Goal: Task Accomplishment & Management: Manage account settings

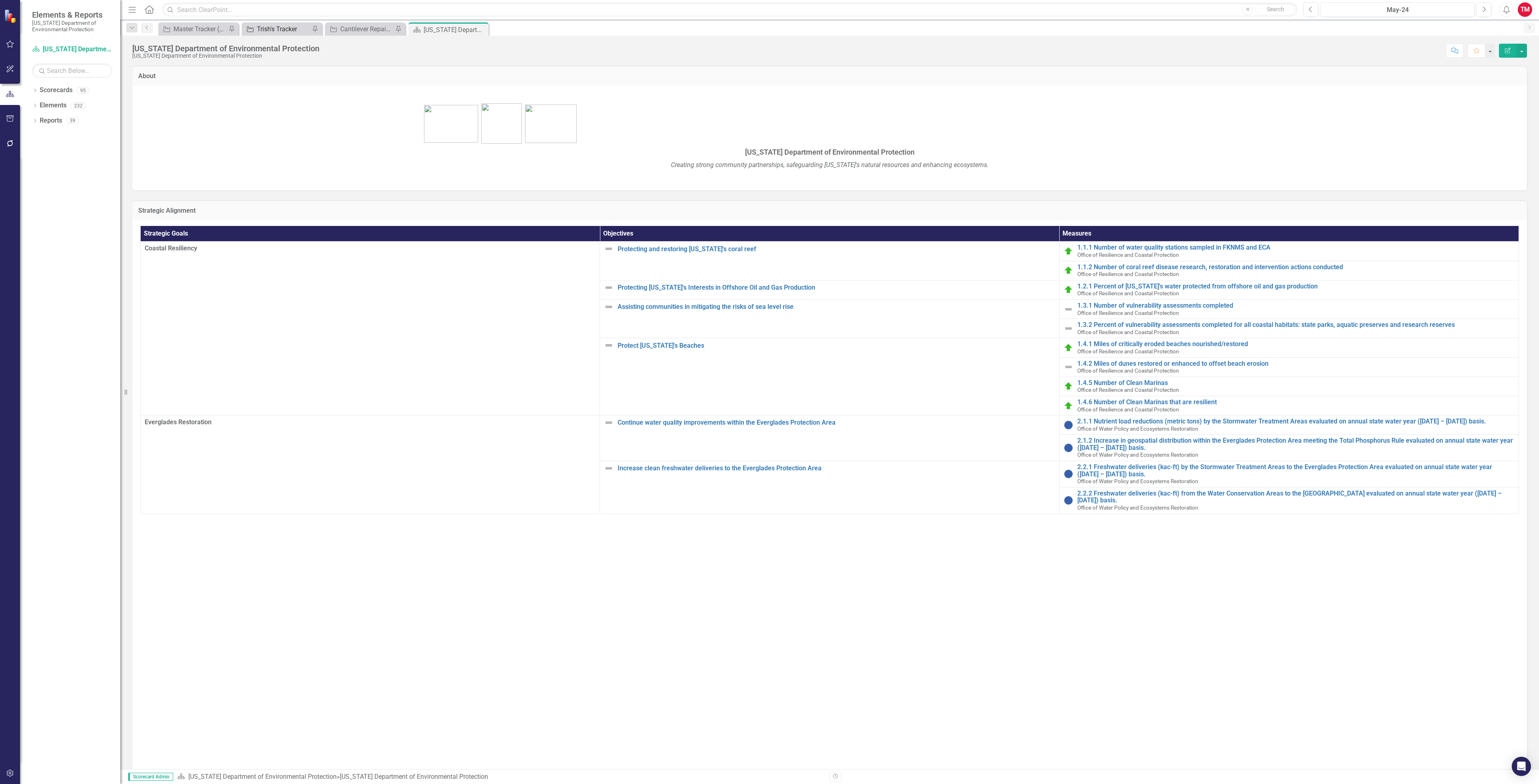
click at [273, 29] on div "Trish's Tracker" at bounding box center [283, 29] width 53 height 10
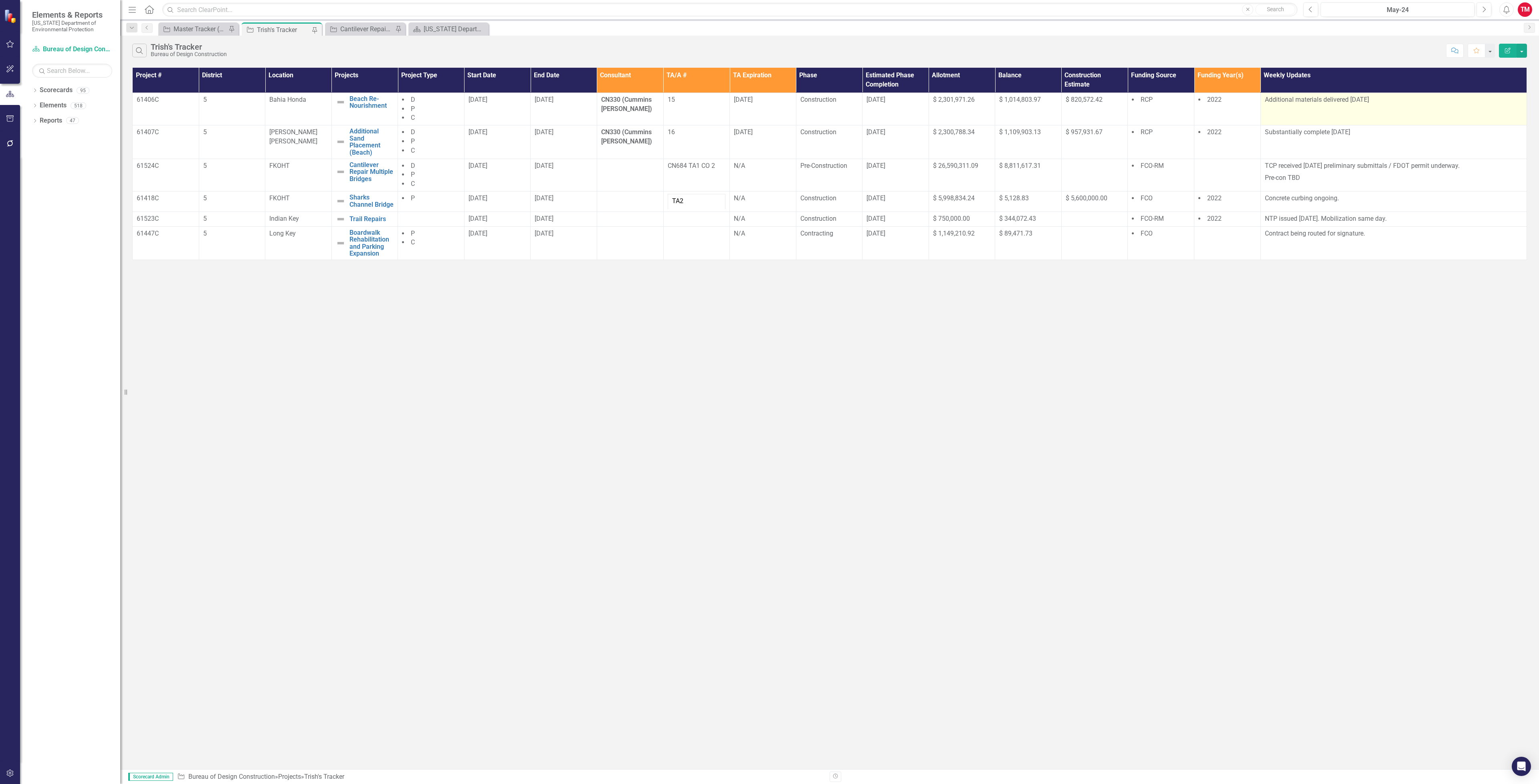
click at [1408, 105] on div "Additional materials delivered [DATE]" at bounding box center [1393, 100] width 257 height 10
click at [1405, 106] on td "Additional materials delivered [DATE]" at bounding box center [1393, 109] width 266 height 33
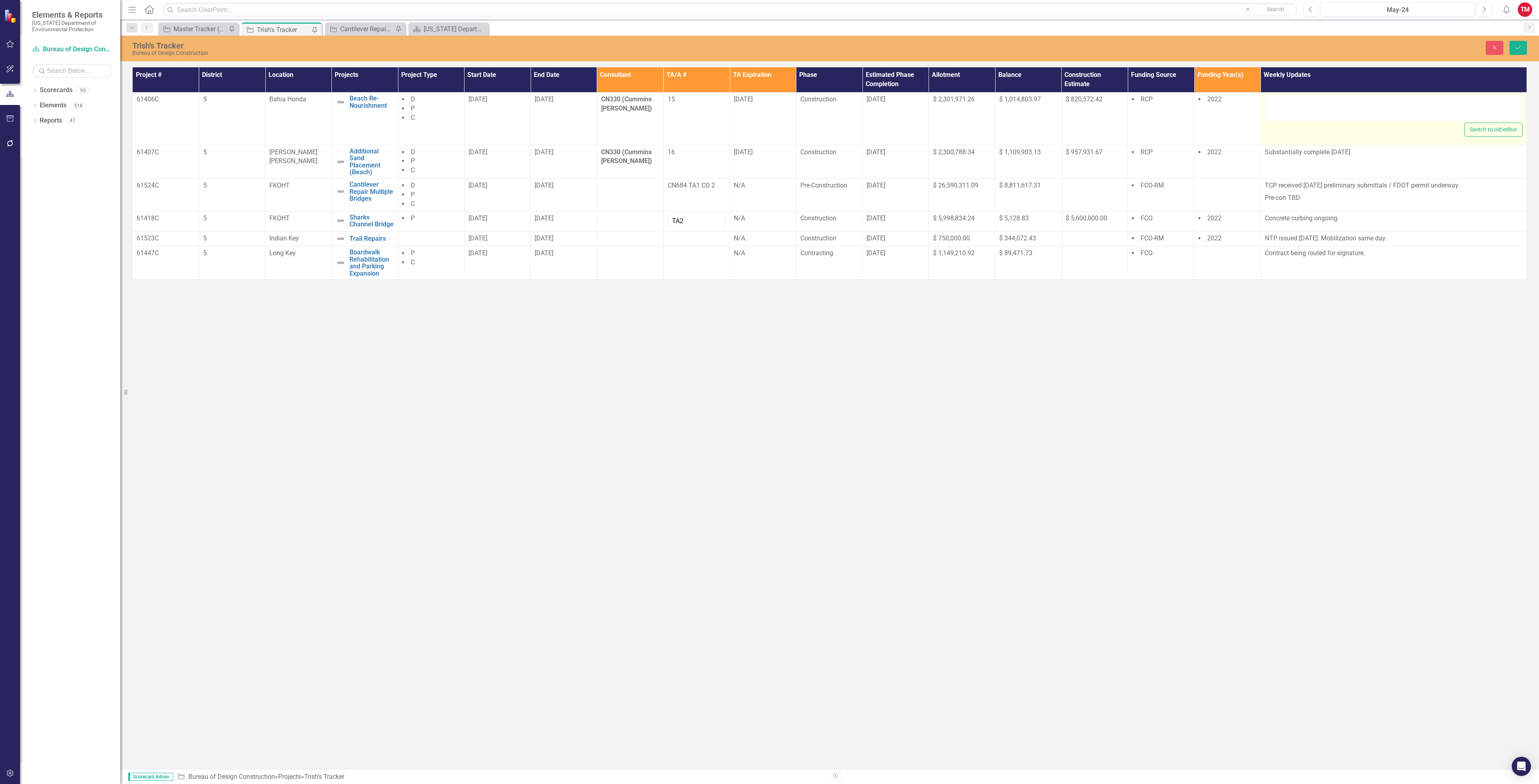
type textarea "<p>&nbsp;Additional materials delivered [DATE]</p>"
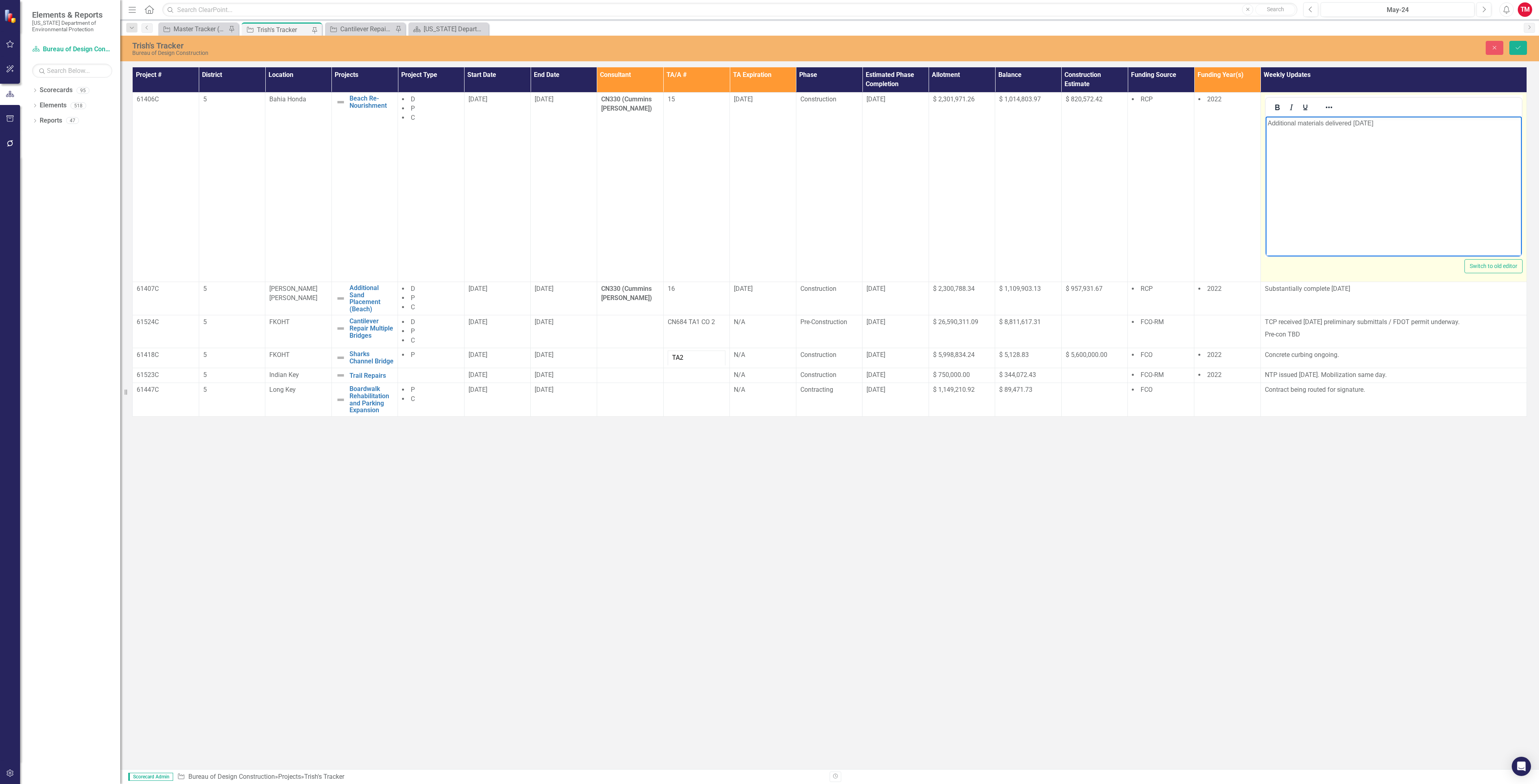
drag, startPoint x: 1372, startPoint y: 124, endPoint x: 1264, endPoint y: 125, distance: 108.0
click at [1265, 125] on body "Additional materials delivered [DATE]" at bounding box center [1393, 176] width 256 height 120
click at [1334, 300] on td "Substantially complete [DATE]" at bounding box center [1393, 299] width 266 height 33
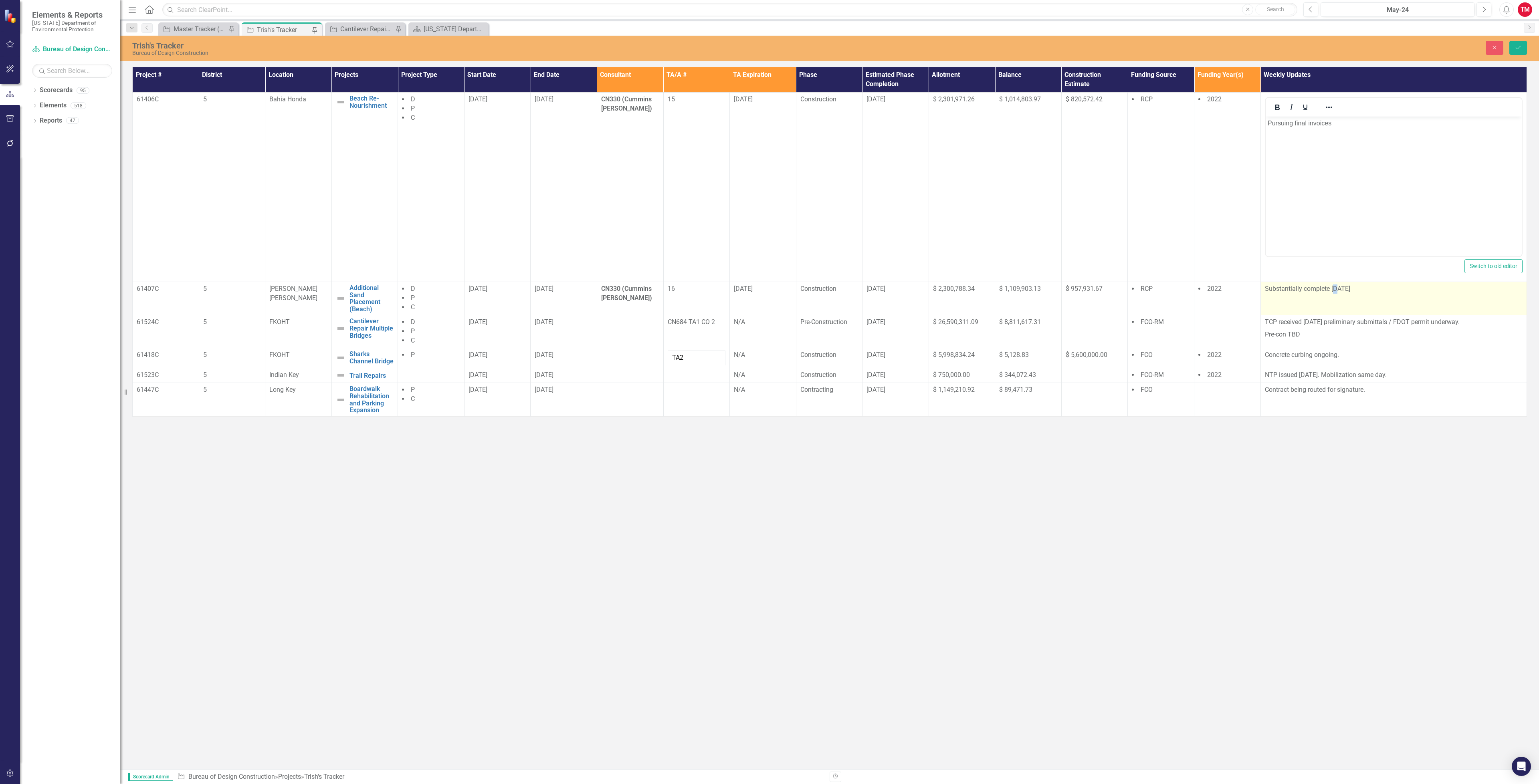
click at [1334, 300] on td "Substantially complete [DATE]" at bounding box center [1393, 299] width 266 height 33
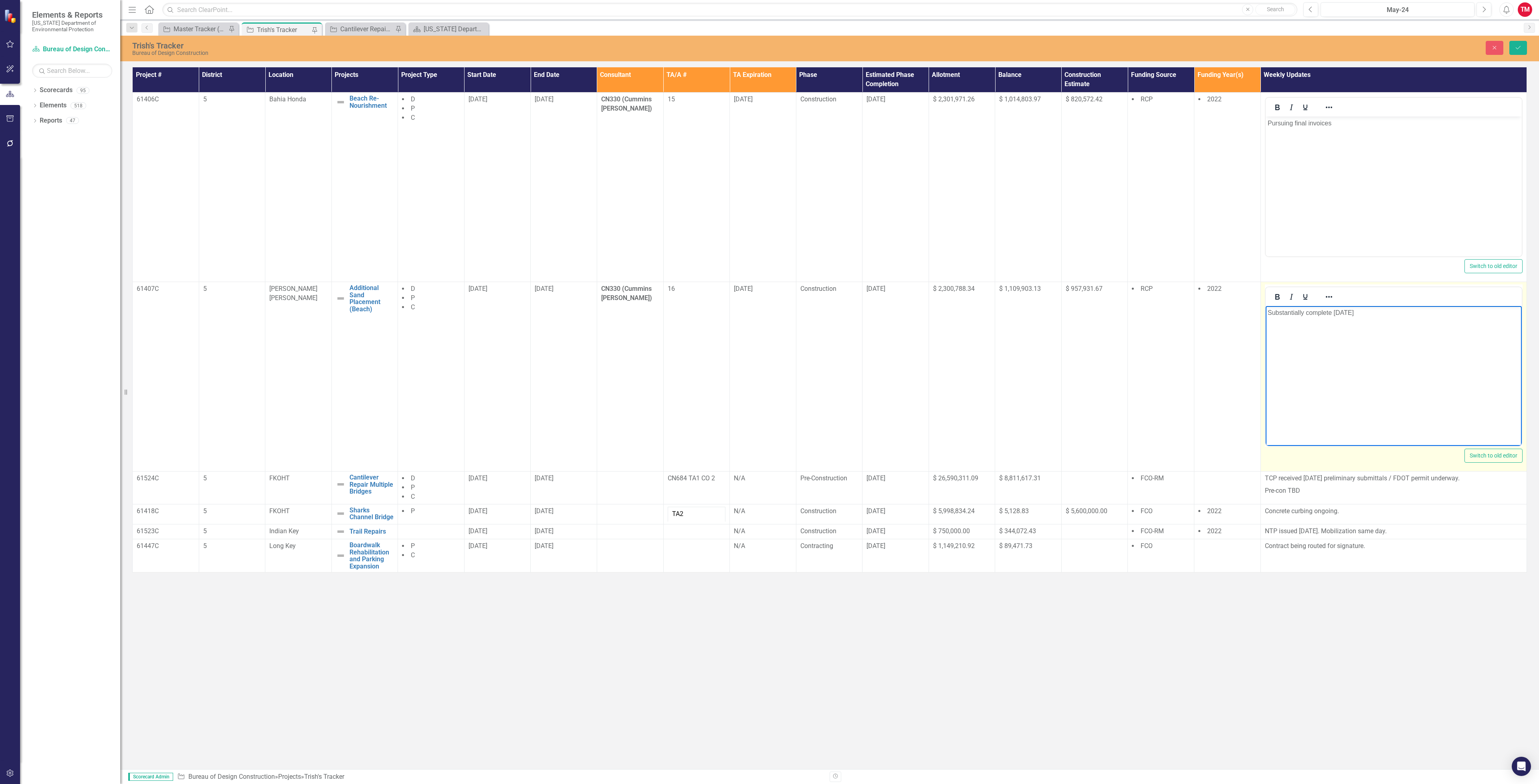
click at [1362, 322] on body "Substantially complete [DATE]" at bounding box center [1393, 366] width 256 height 120
drag, startPoint x: 1357, startPoint y: 313, endPoint x: 1265, endPoint y: 313, distance: 92.0
click at [1265, 313] on body "Substantially complete [DATE]" at bounding box center [1393, 366] width 256 height 120
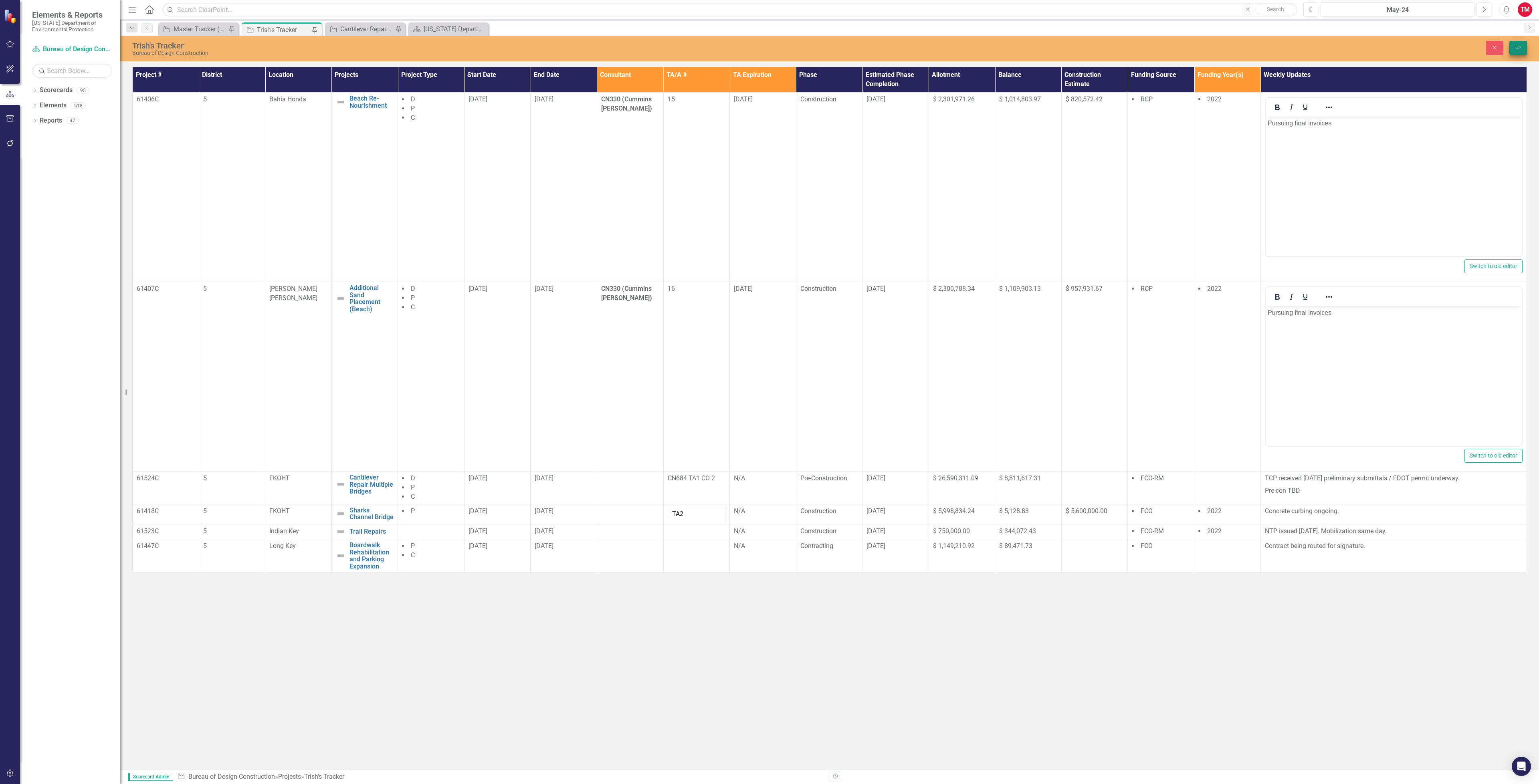
click at [1513, 45] on button "Save" at bounding box center [1518, 47] width 18 height 14
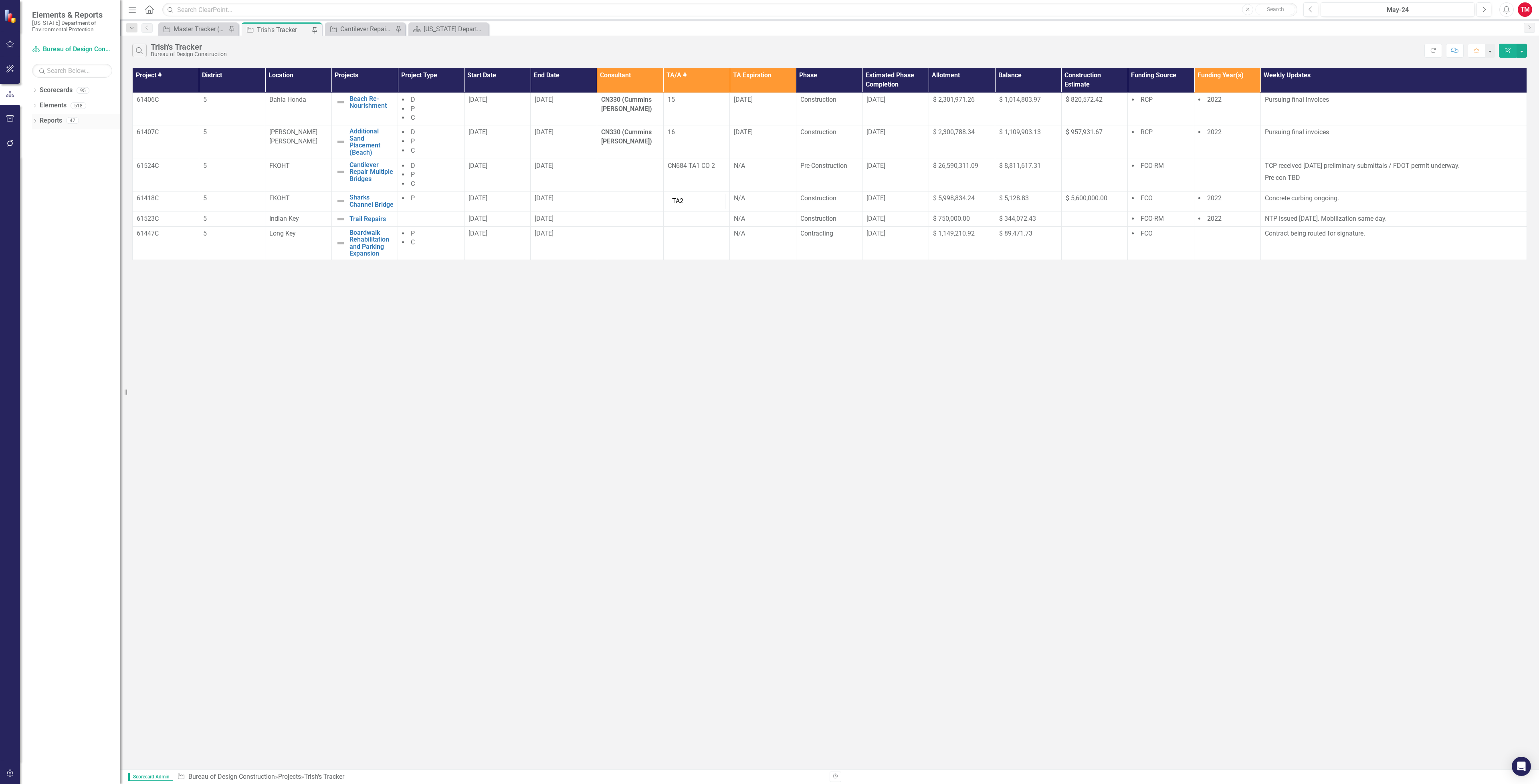
click at [52, 120] on link "Reports" at bounding box center [51, 121] width 23 height 9
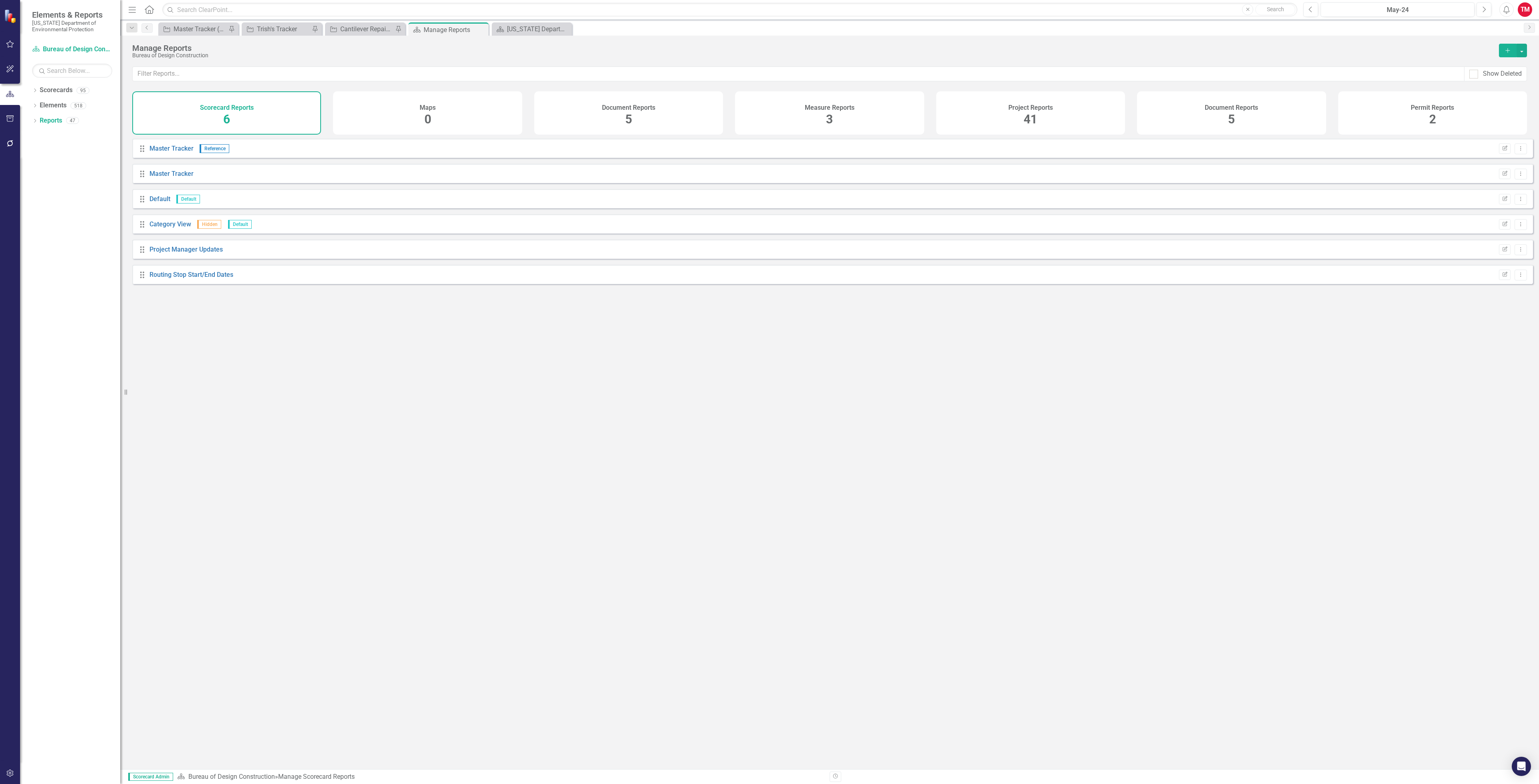
click at [986, 117] on div "Project Reports 41" at bounding box center [1031, 113] width 189 height 43
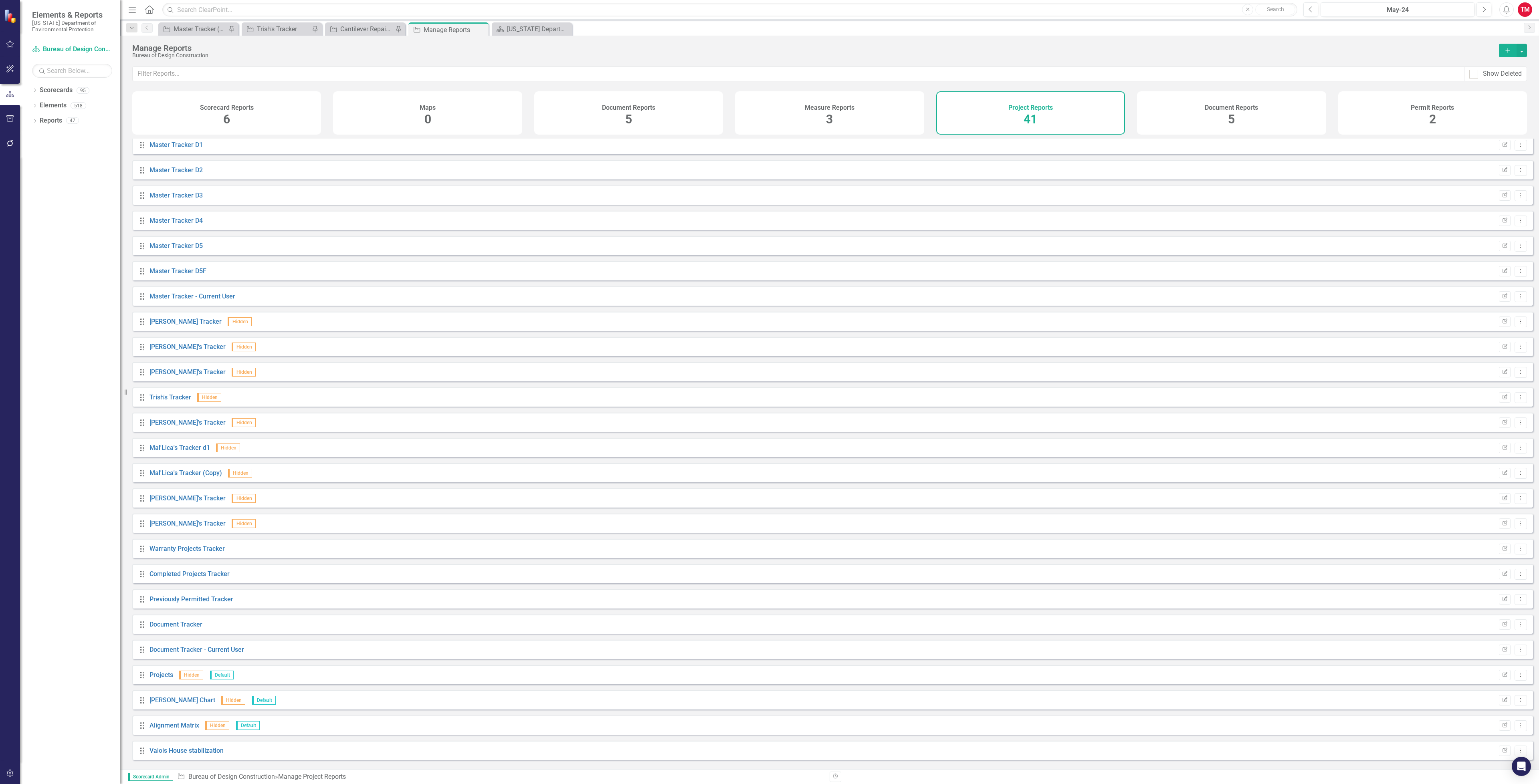
scroll to position [411, 0]
click at [187, 625] on link "Document Tracker" at bounding box center [176, 621] width 53 height 8
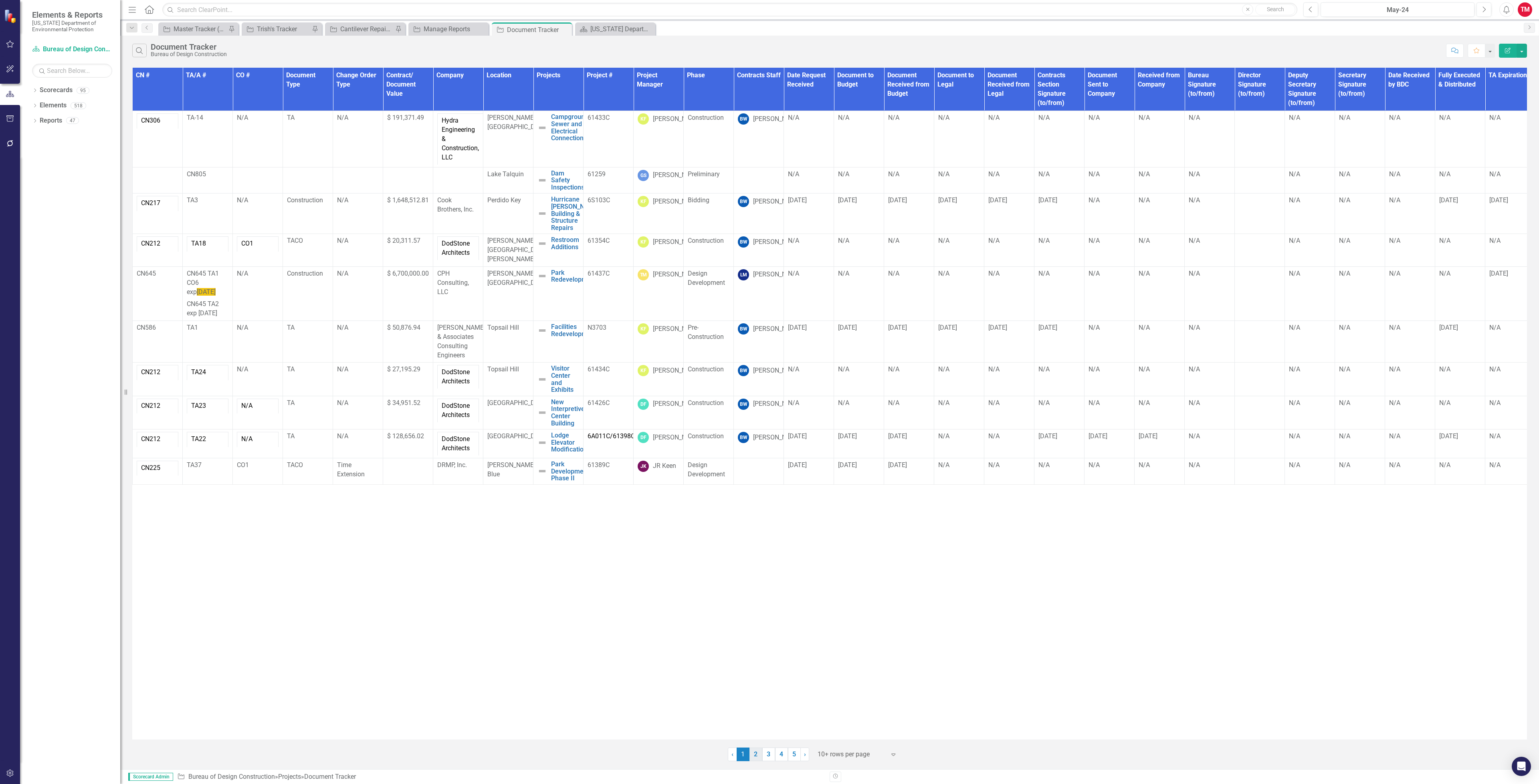
click at [756, 758] on link "2" at bounding box center [755, 754] width 13 height 14
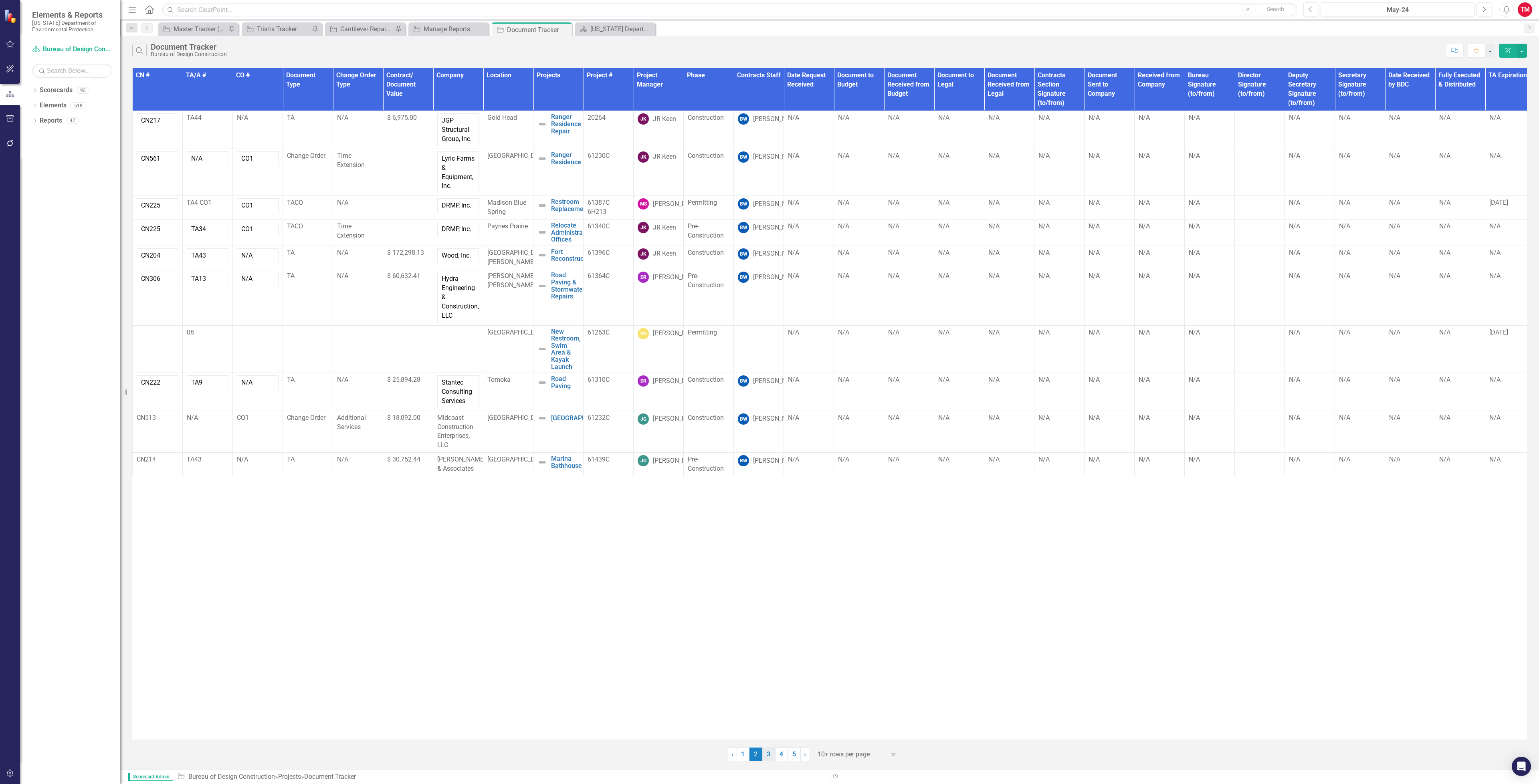
click at [767, 758] on link "3" at bounding box center [768, 754] width 13 height 14
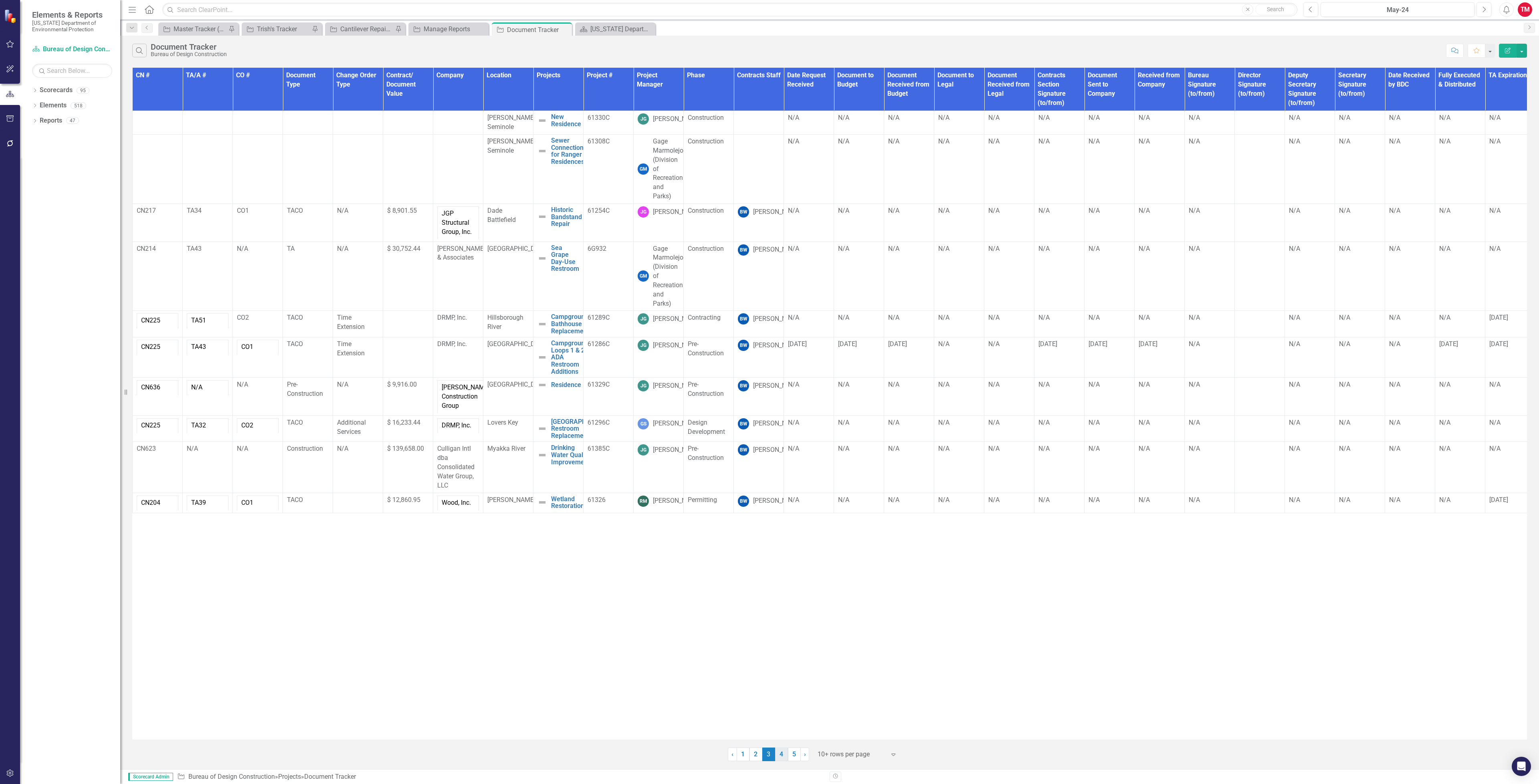
click at [779, 752] on link "4" at bounding box center [781, 754] width 13 height 14
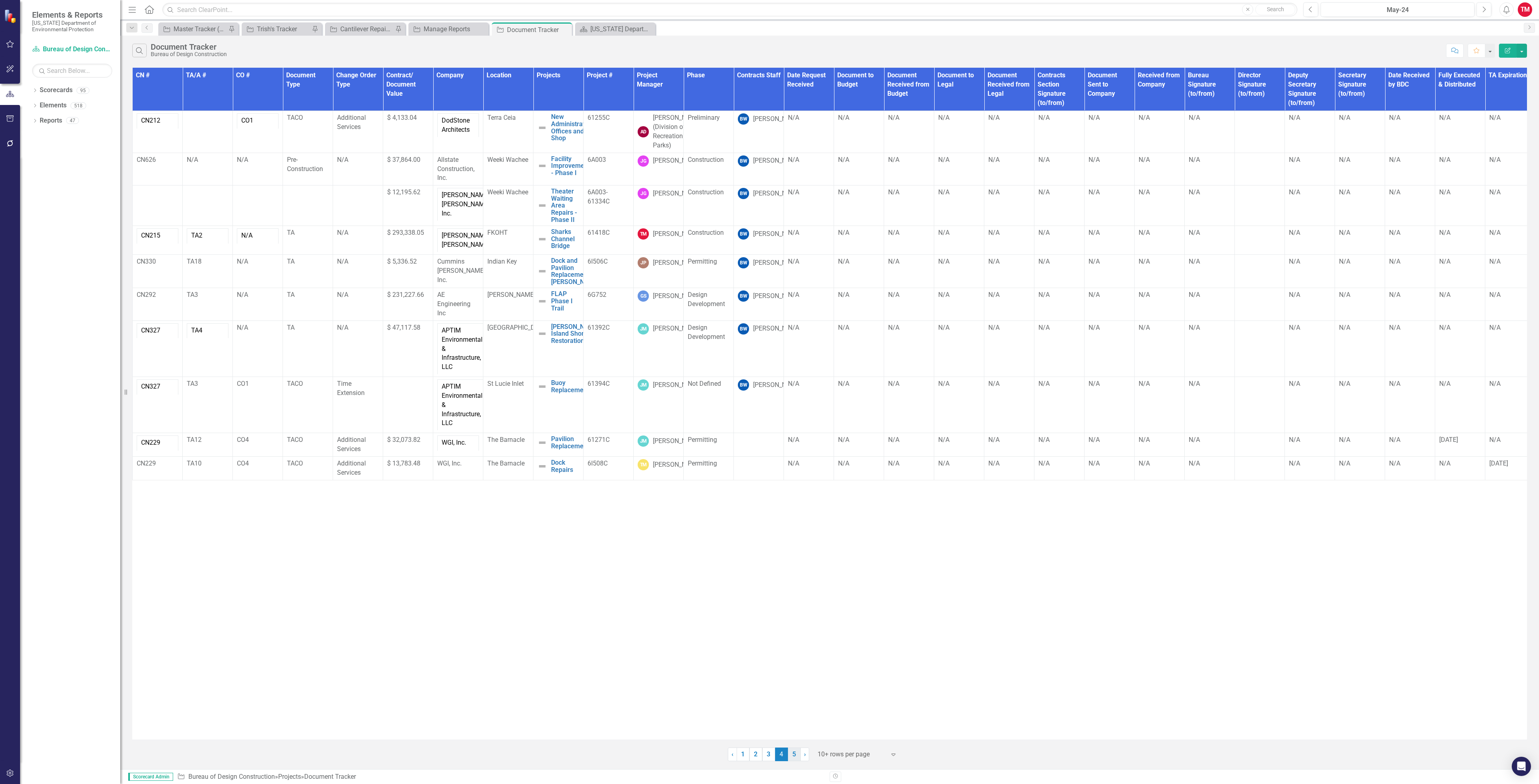
click at [795, 758] on link "5" at bounding box center [794, 754] width 13 height 14
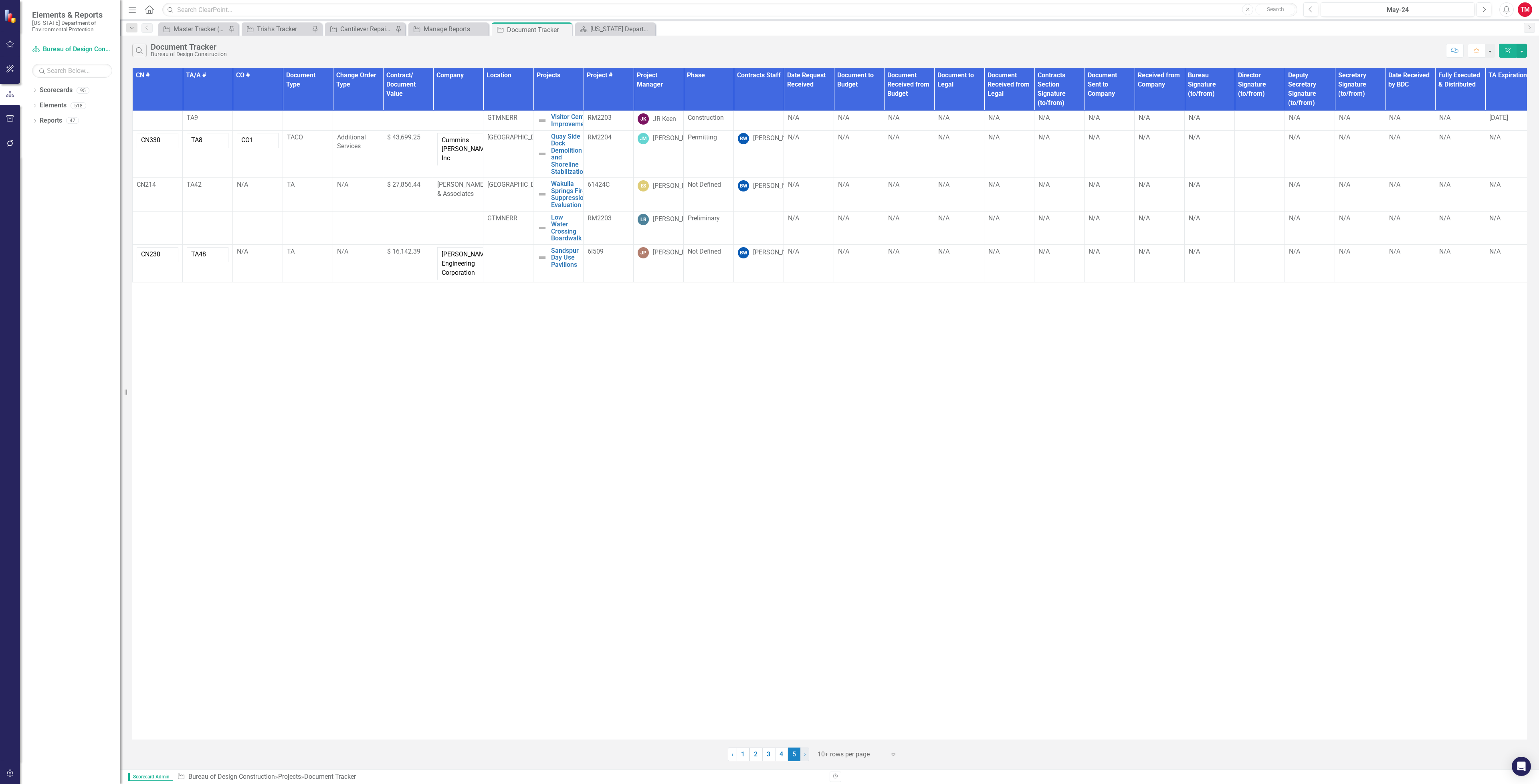
click at [805, 757] on span "›" at bounding box center [805, 754] width 2 height 8
click at [781, 755] on link "4" at bounding box center [781, 754] width 13 height 14
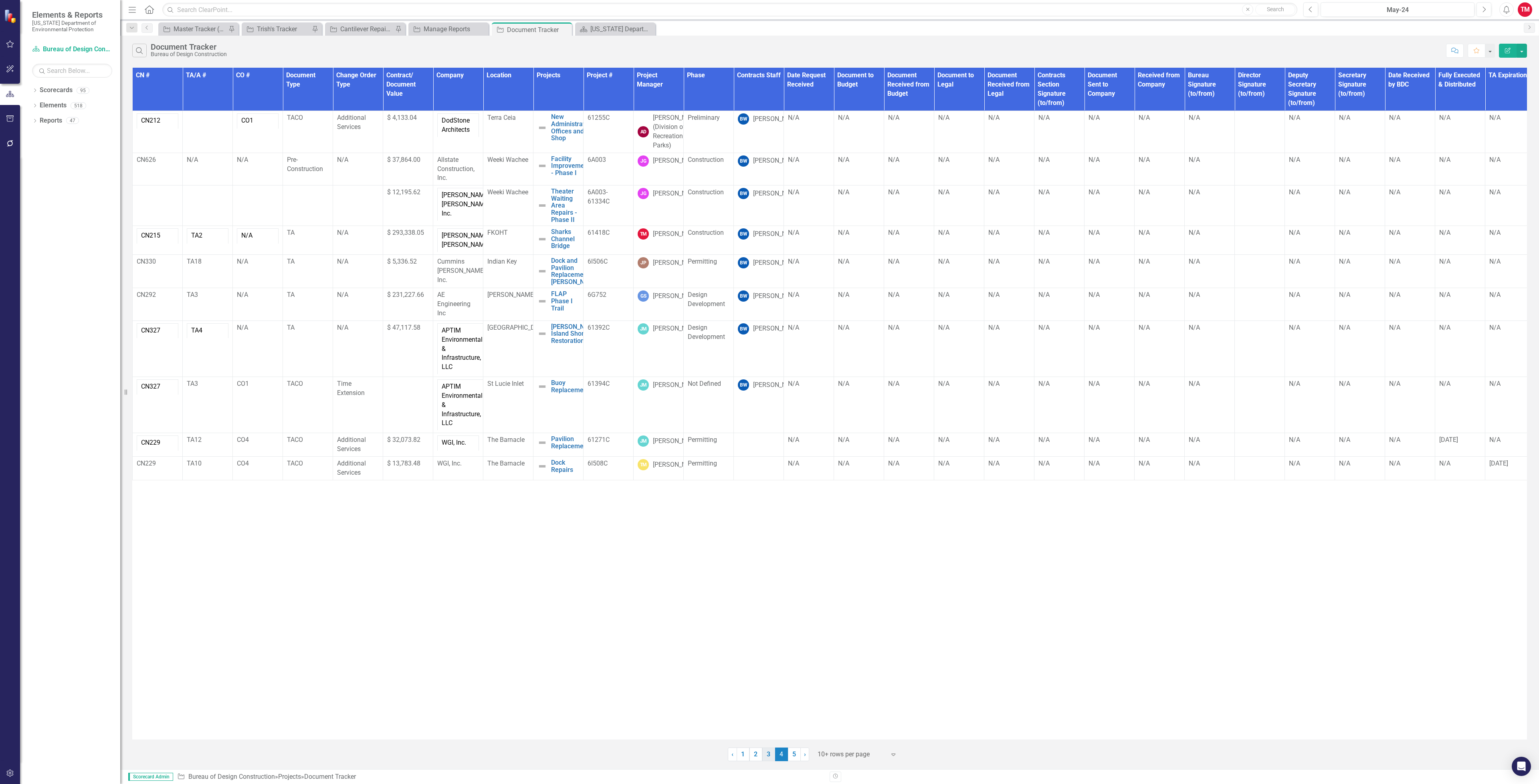
click at [770, 761] on link "3" at bounding box center [768, 754] width 13 height 14
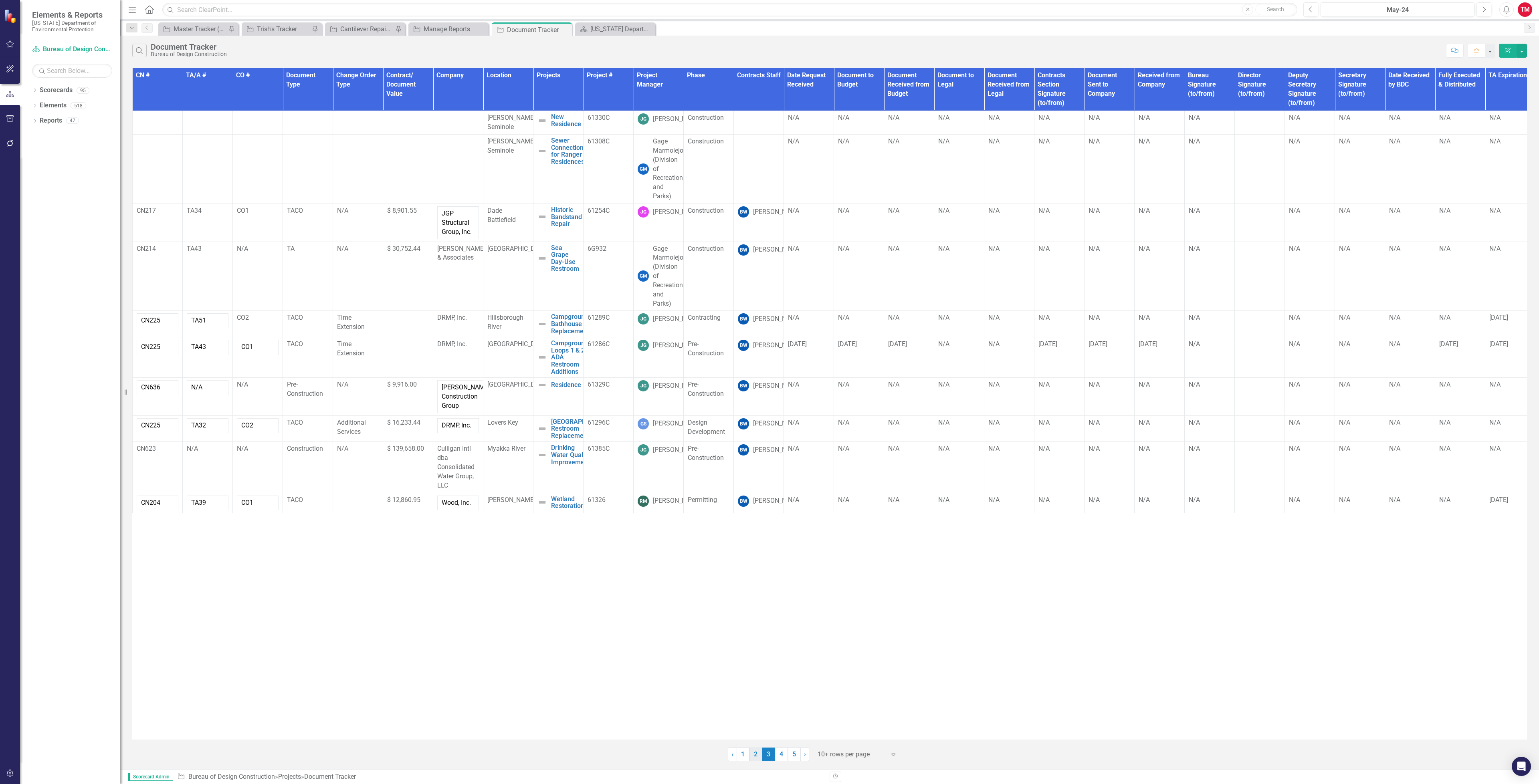
click at [753, 755] on link "2" at bounding box center [755, 754] width 13 height 14
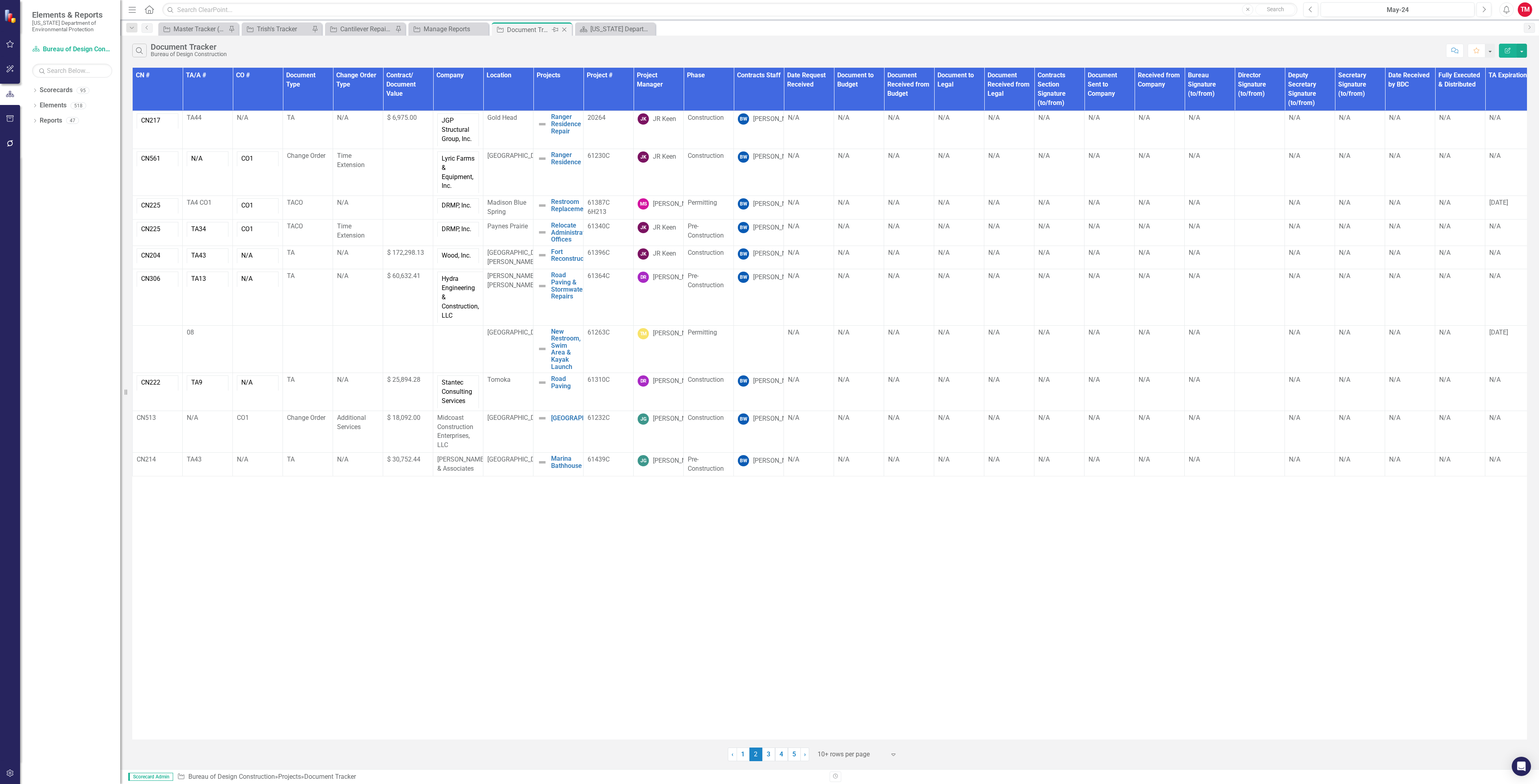
click at [566, 29] on icon "Close" at bounding box center [564, 29] width 8 height 7
click at [363, 33] on div "Manage Reports" at bounding box center [367, 29] width 53 height 10
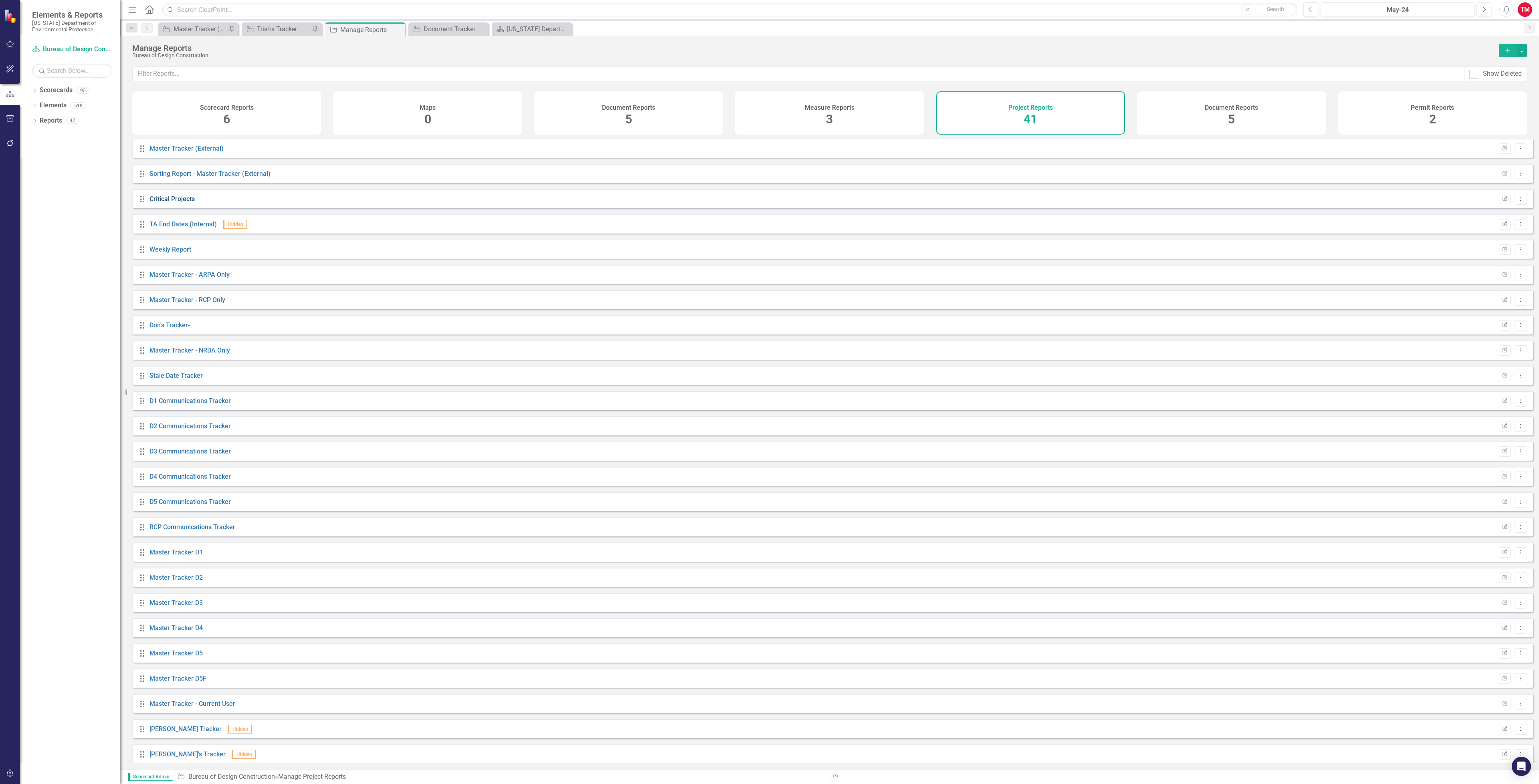
click at [168, 202] on link "Critical Projects" at bounding box center [172, 199] width 45 height 8
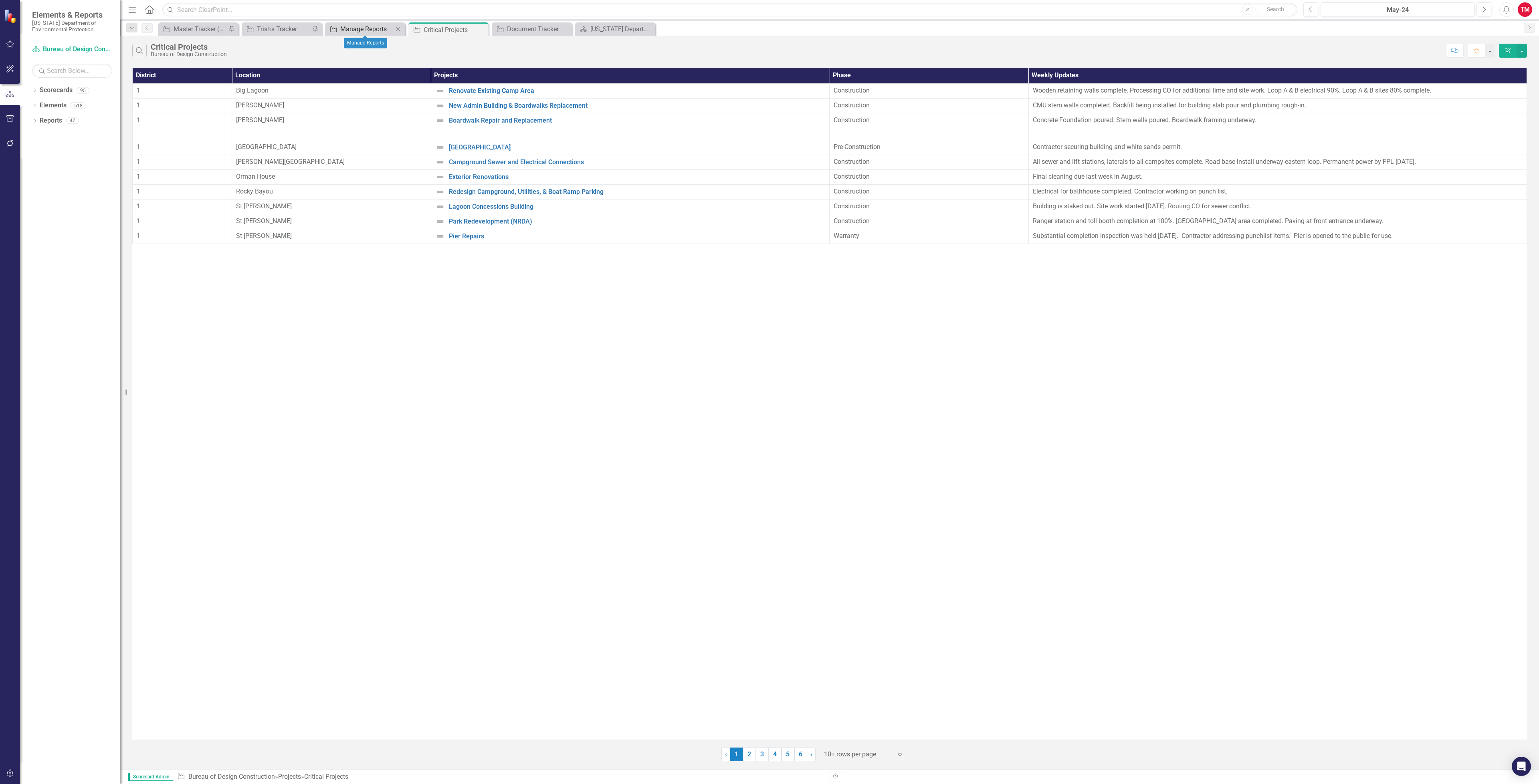
click at [362, 29] on div "Manage Reports" at bounding box center [367, 29] width 53 height 10
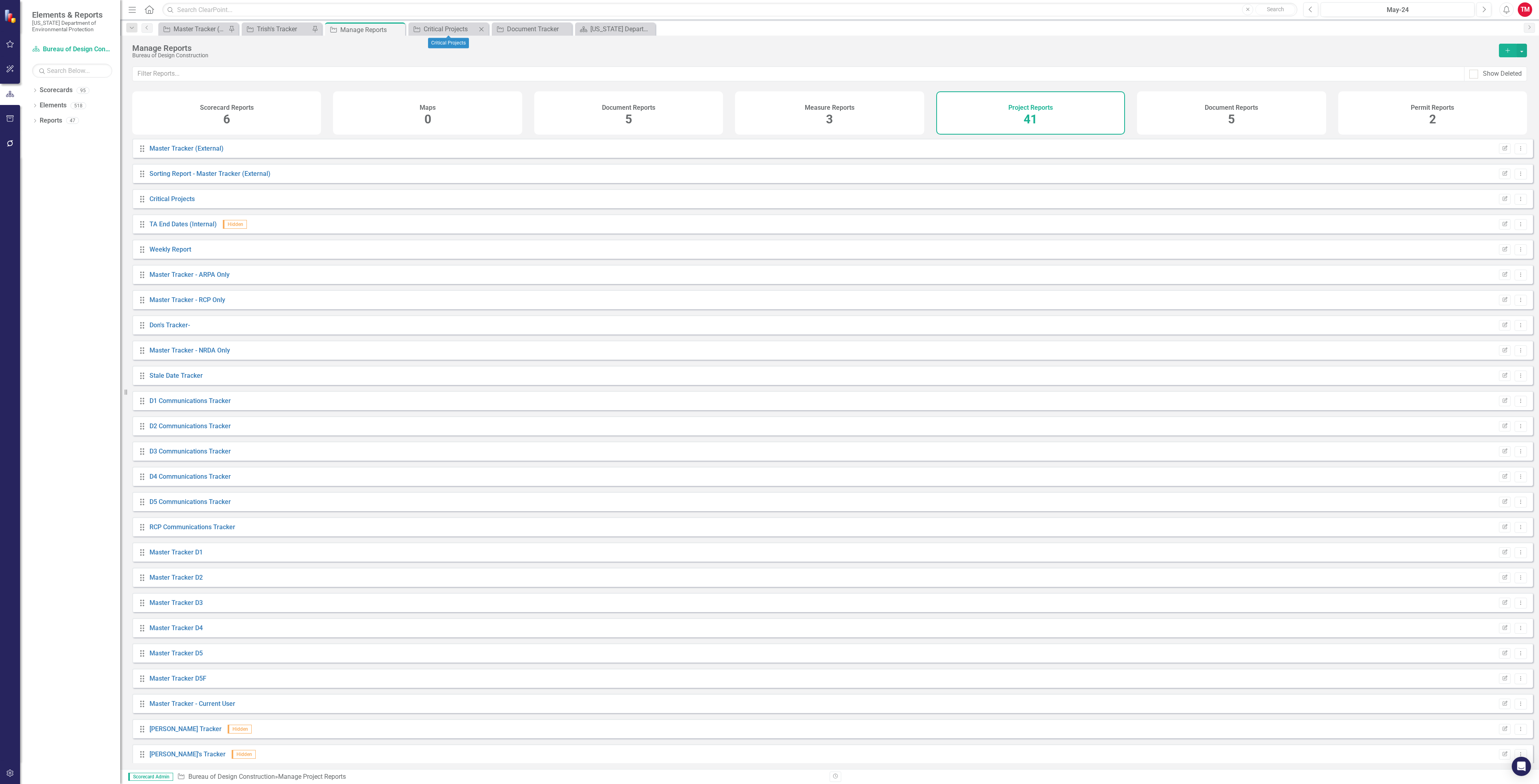
click at [477, 31] on icon "Close" at bounding box center [481, 29] width 8 height 7
click at [838, 105] on h4 "Measure Reports" at bounding box center [829, 107] width 50 height 7
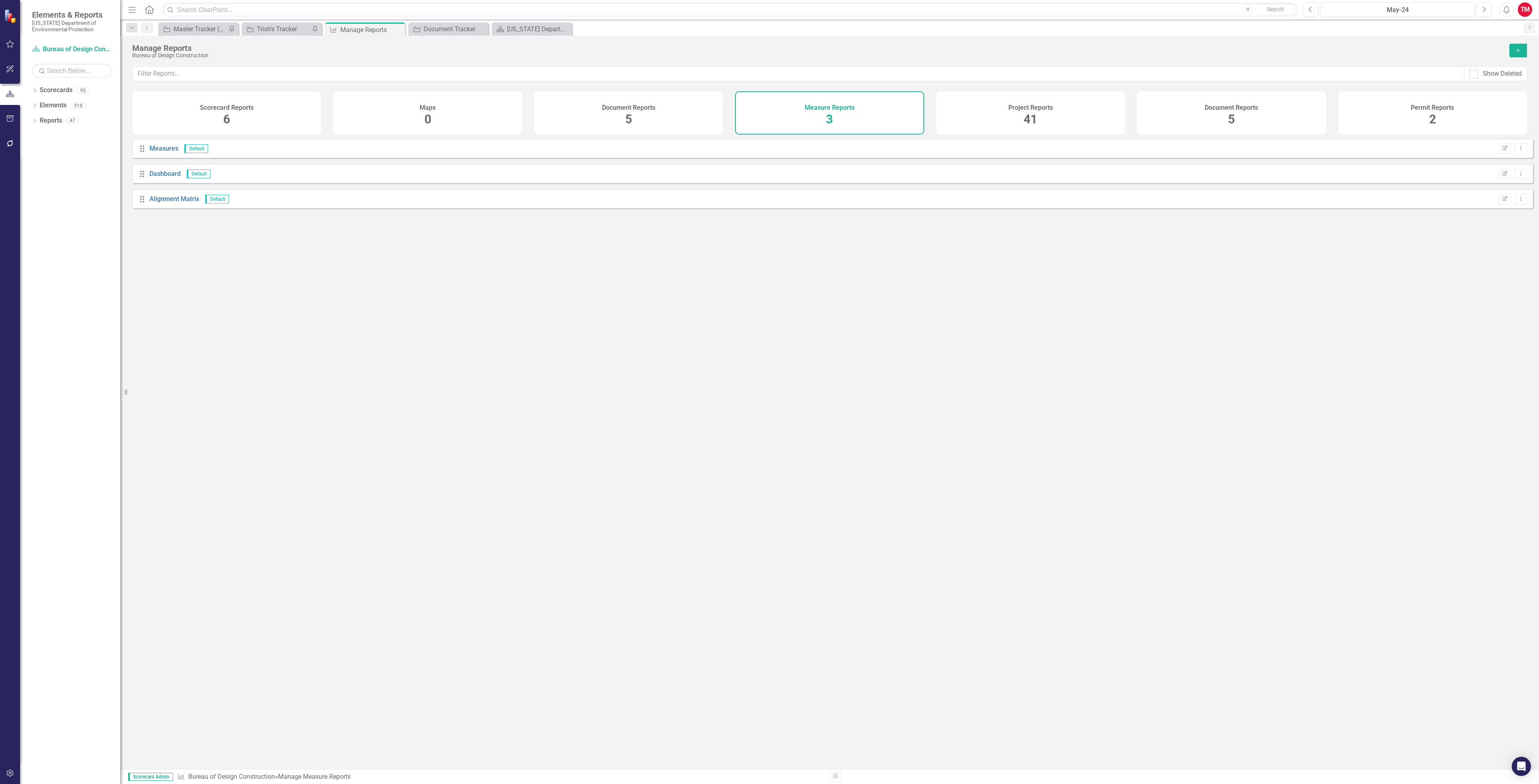
click at [1401, 106] on div "Permit Reports 2" at bounding box center [1433, 113] width 189 height 43
click at [154, 177] on link "Permits" at bounding box center [161, 173] width 23 height 8
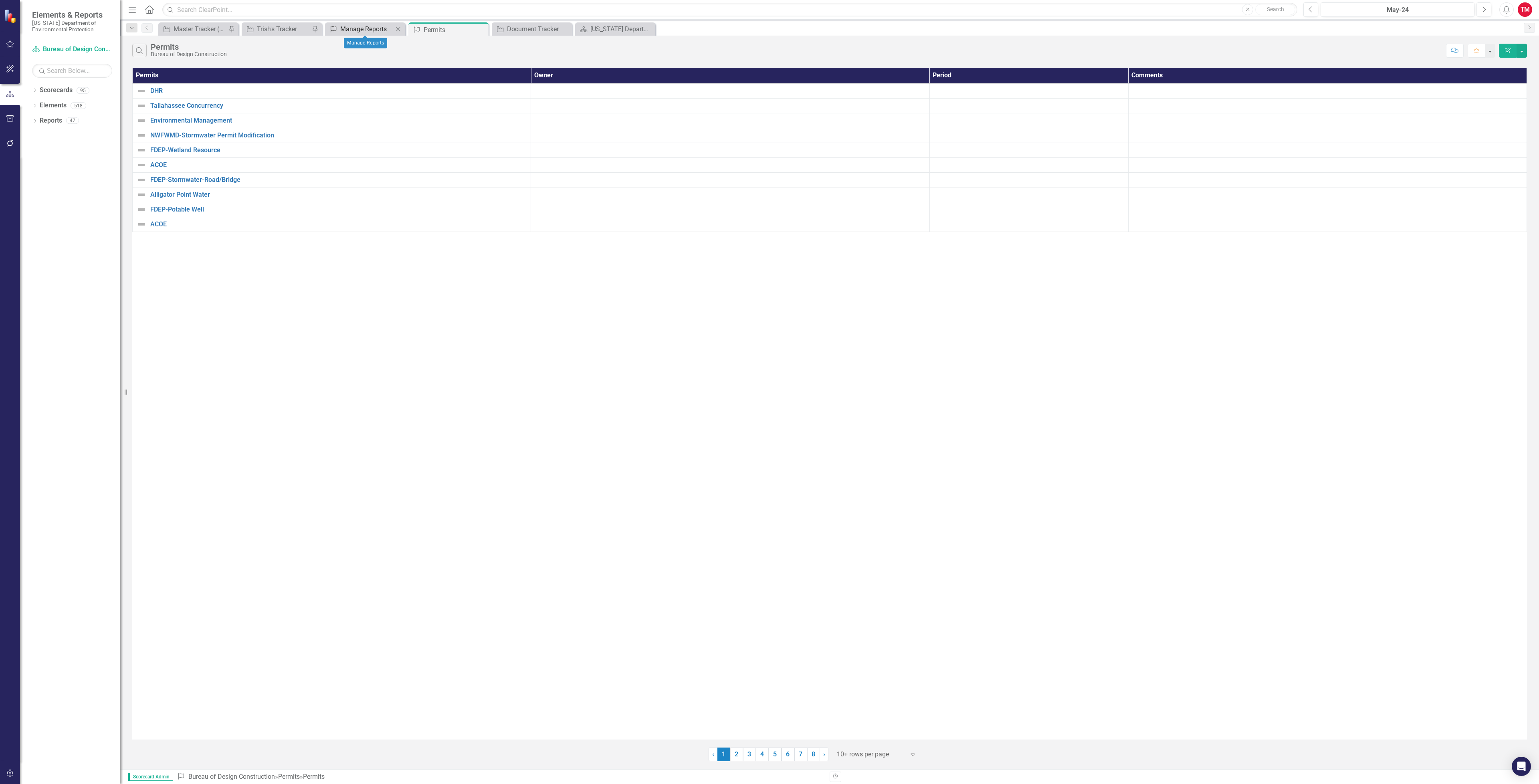
click at [335, 31] on icon "Permit" at bounding box center [333, 29] width 8 height 7
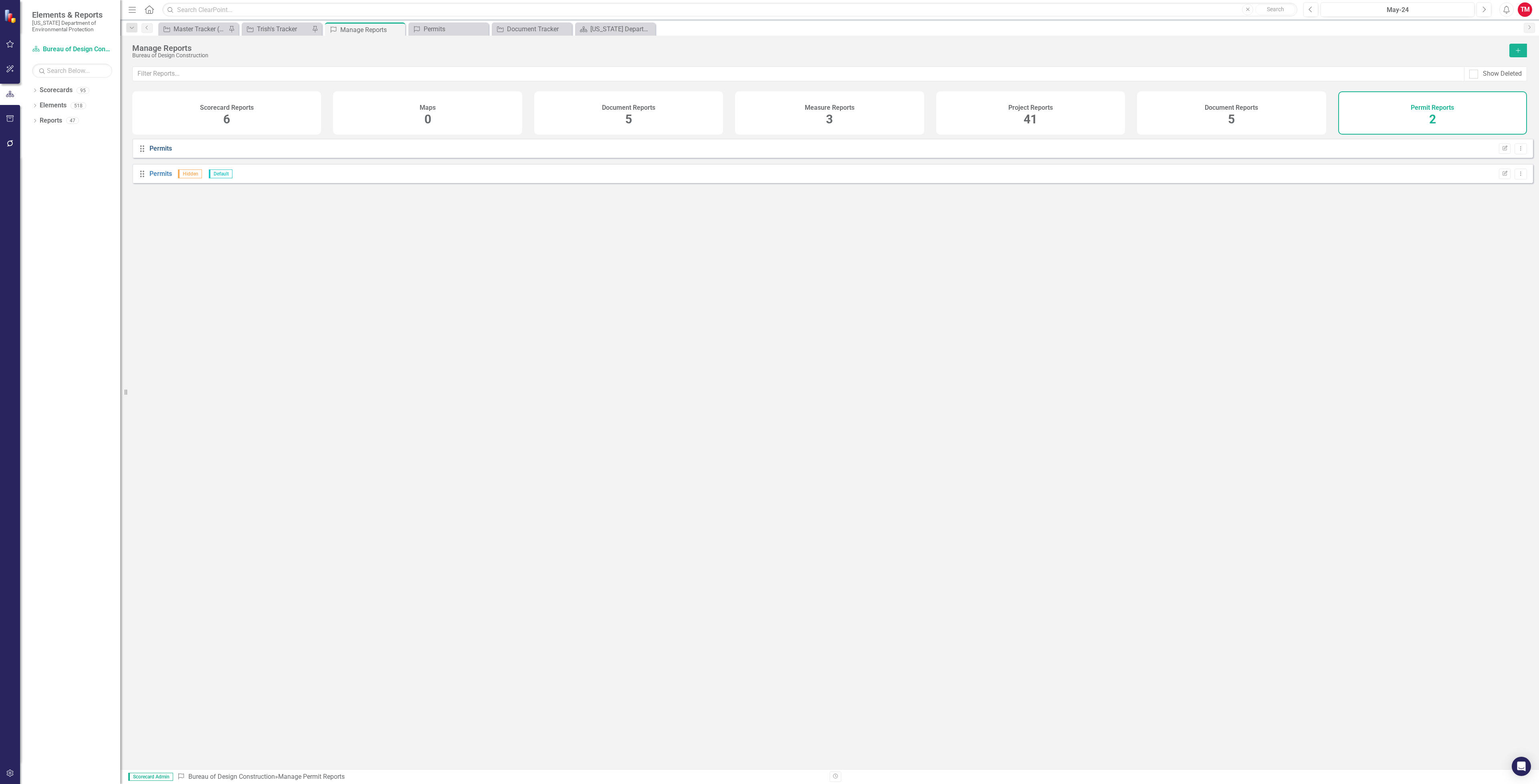
click at [158, 152] on link "Permits" at bounding box center [161, 148] width 23 height 8
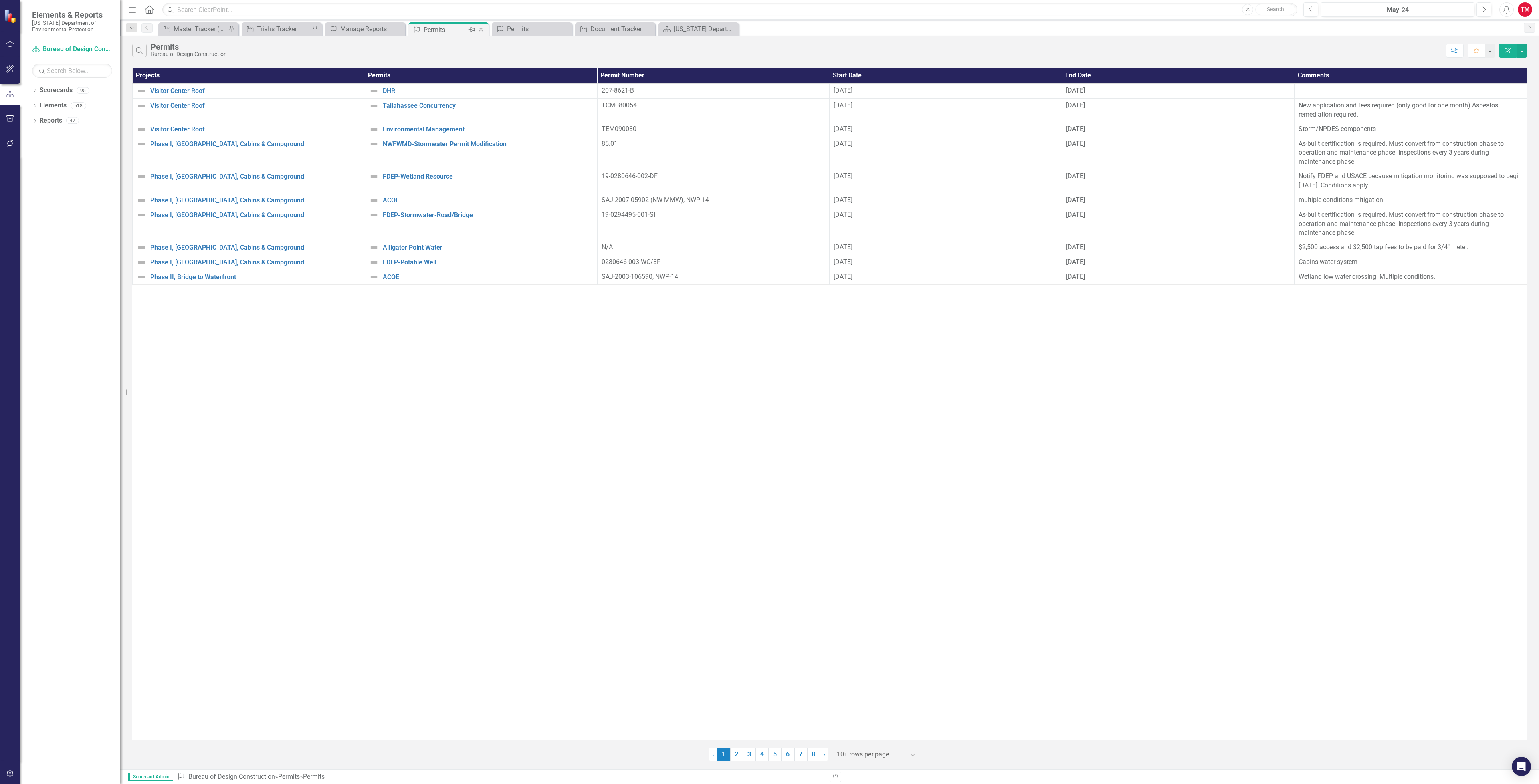
click at [487, 31] on div "Permit Permits Pin Close" at bounding box center [449, 29] width 80 height 13
click at [481, 31] on icon "Close" at bounding box center [480, 29] width 8 height 7
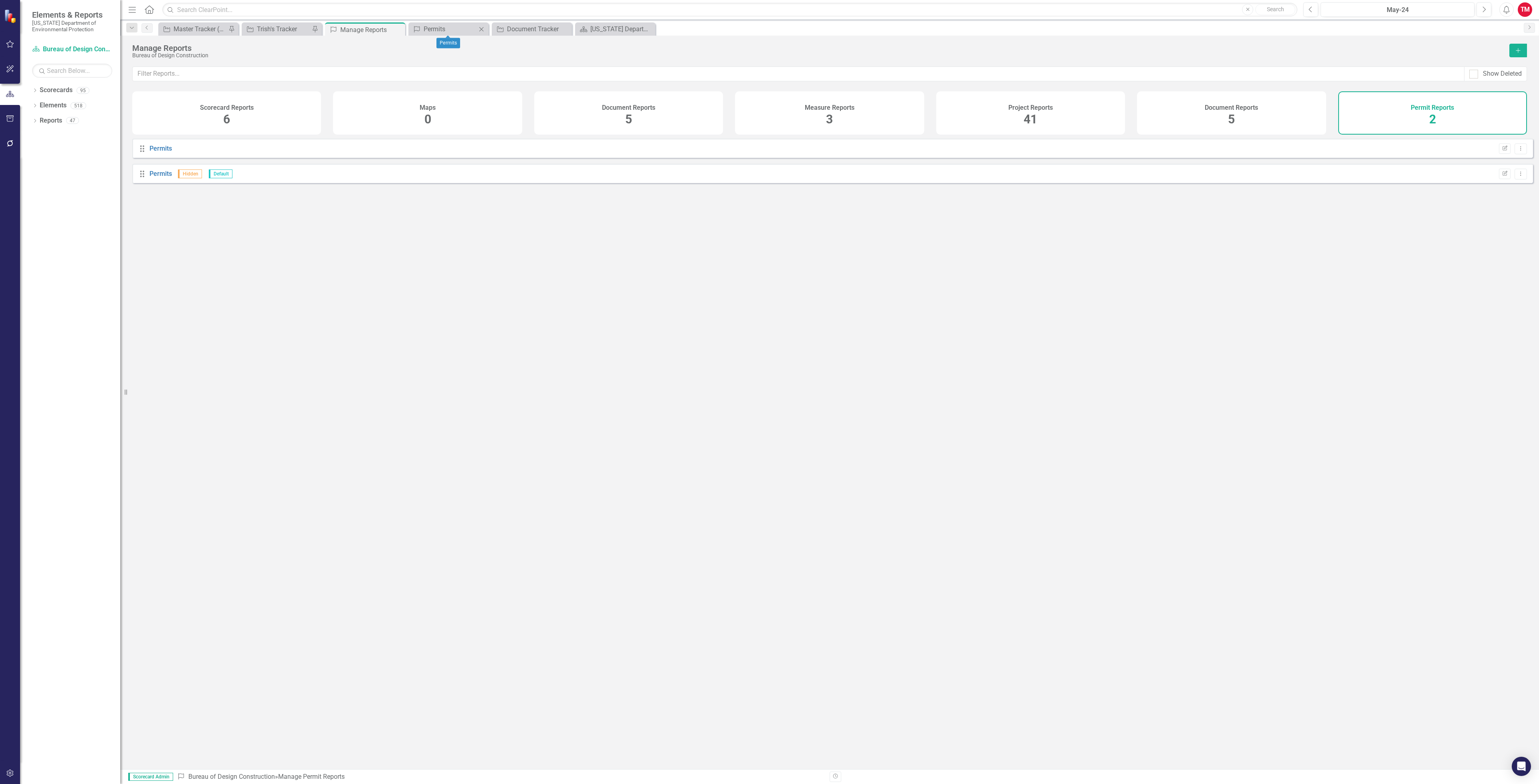
click at [481, 31] on icon "Close" at bounding box center [481, 29] width 8 height 7
click at [445, 31] on div "Document Tracker" at bounding box center [450, 29] width 53 height 10
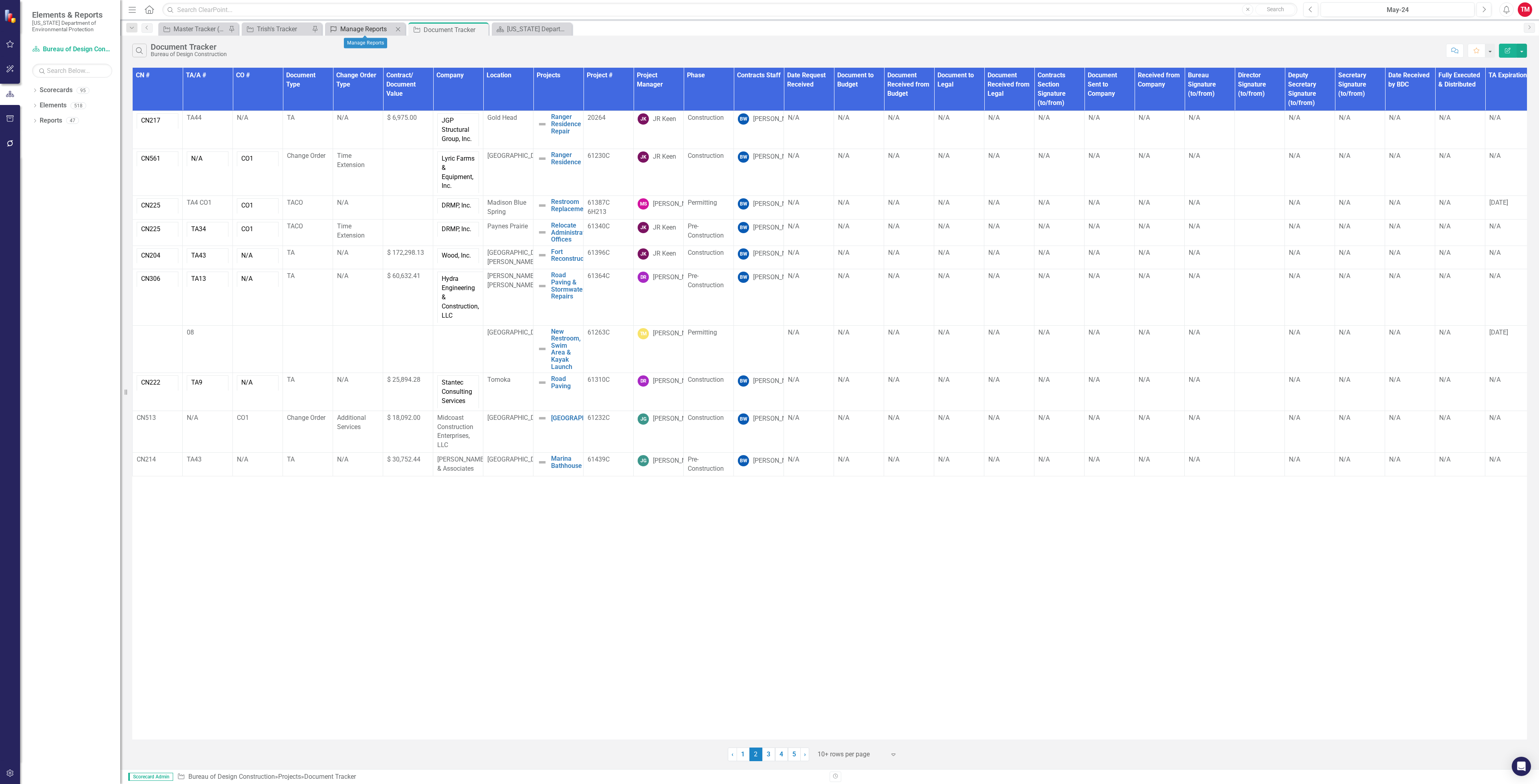
click at [338, 29] on link "Permit Manage Reports" at bounding box center [360, 29] width 66 height 10
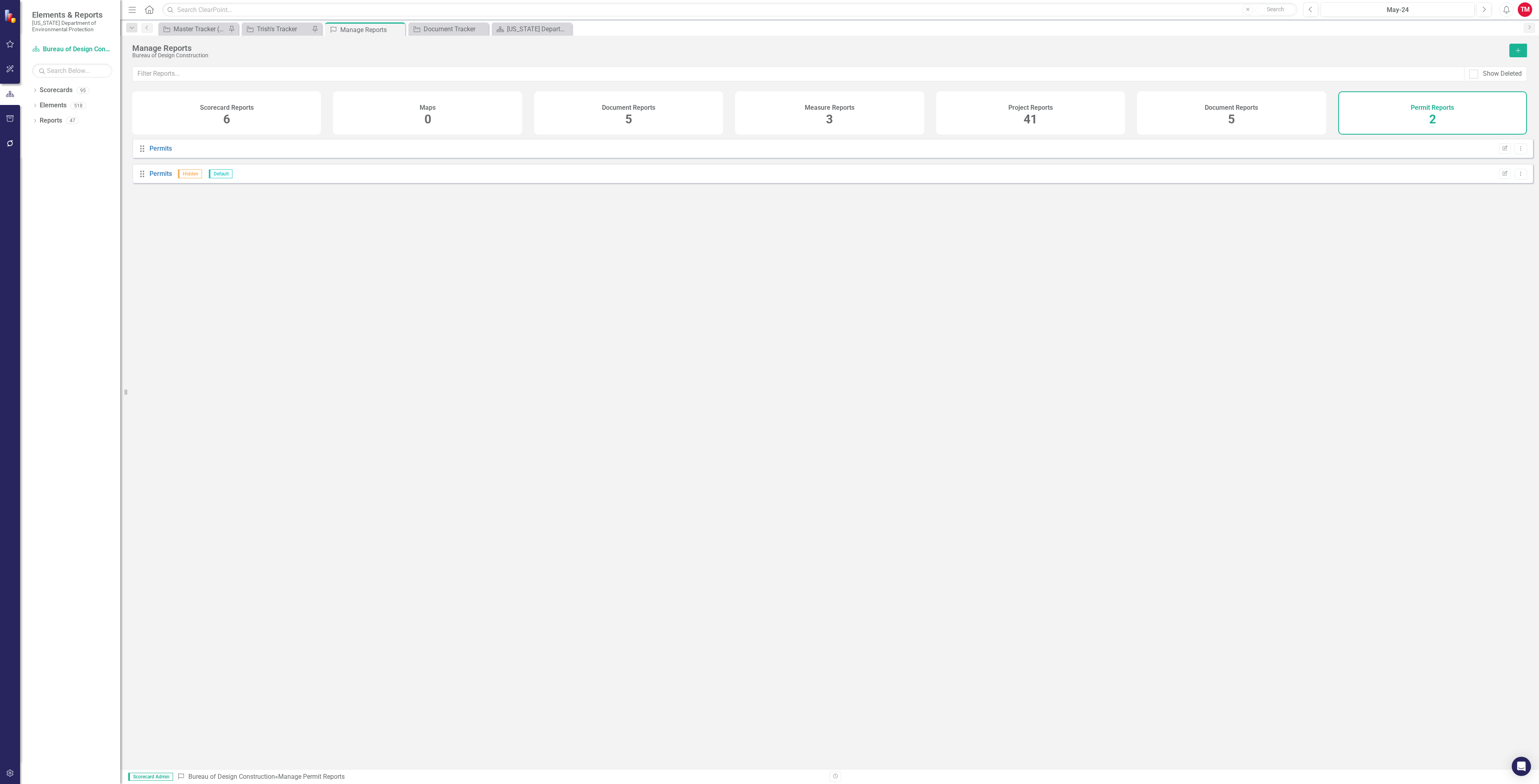
click at [1183, 118] on div "Document Reports 5" at bounding box center [1231, 113] width 189 height 43
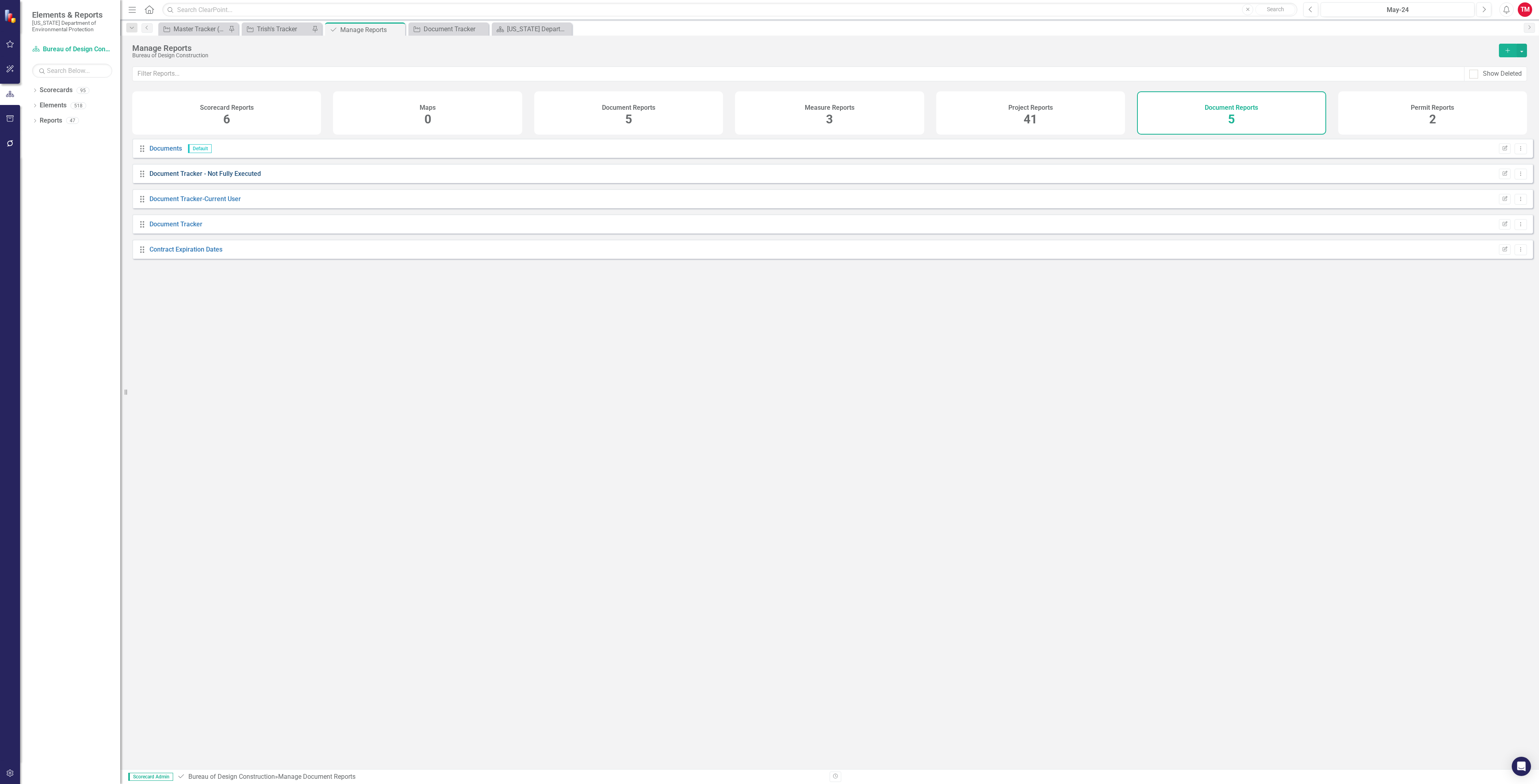
click at [183, 177] on link "Document Tracker - Not Fully Executed" at bounding box center [205, 173] width 111 height 8
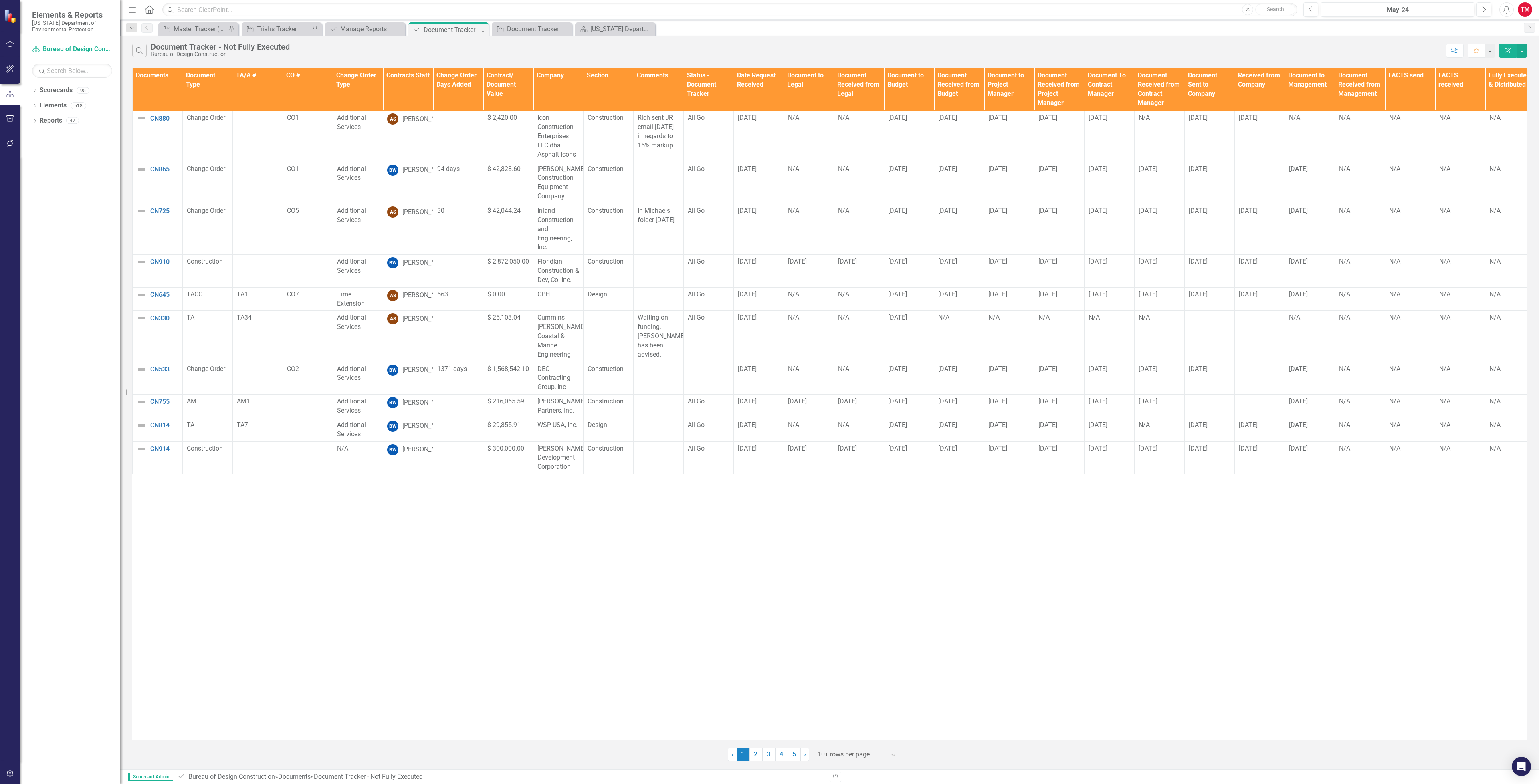
click at [755, 760] on link "2" at bounding box center [755, 754] width 13 height 14
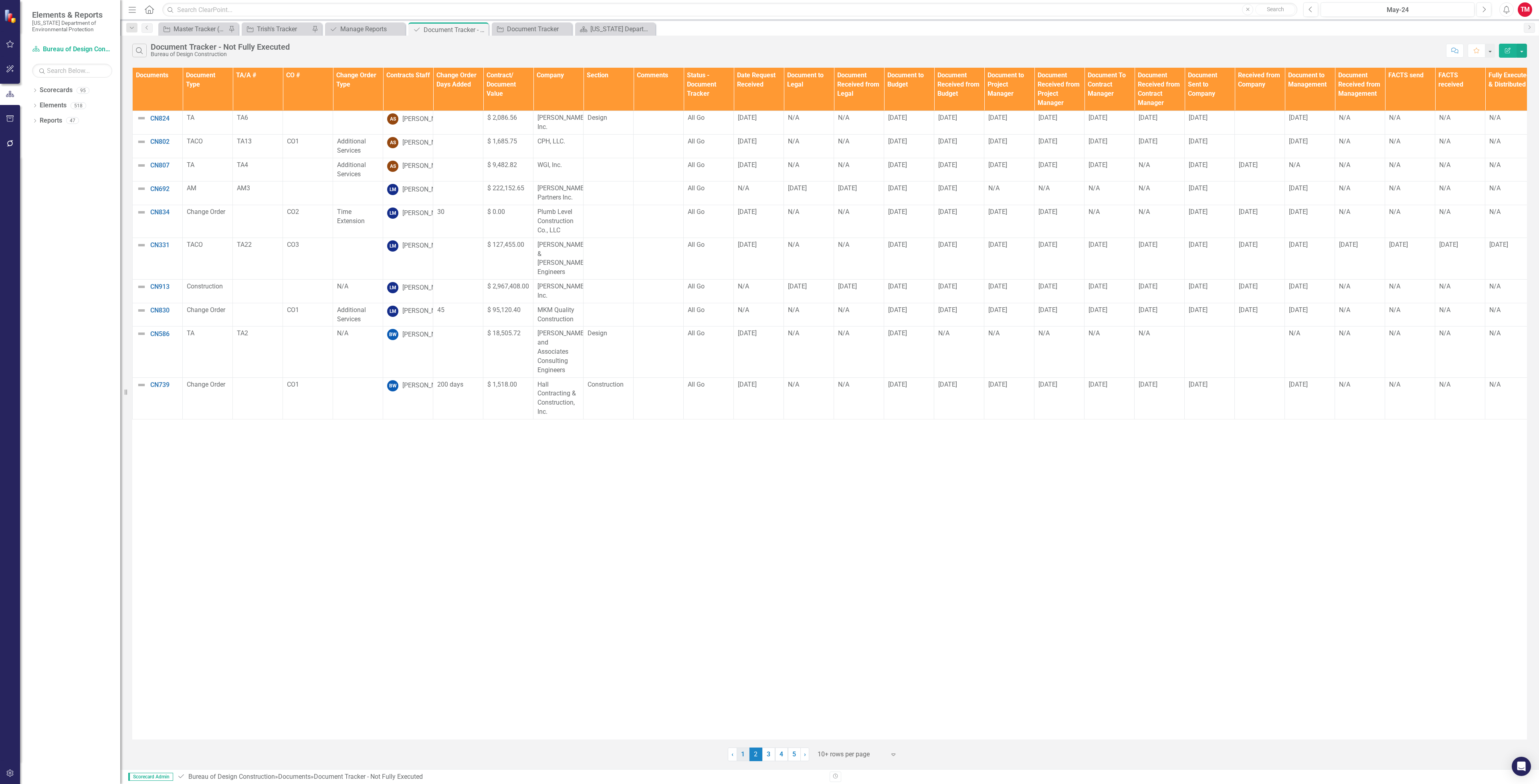
click at [742, 754] on link "1" at bounding box center [743, 754] width 13 height 14
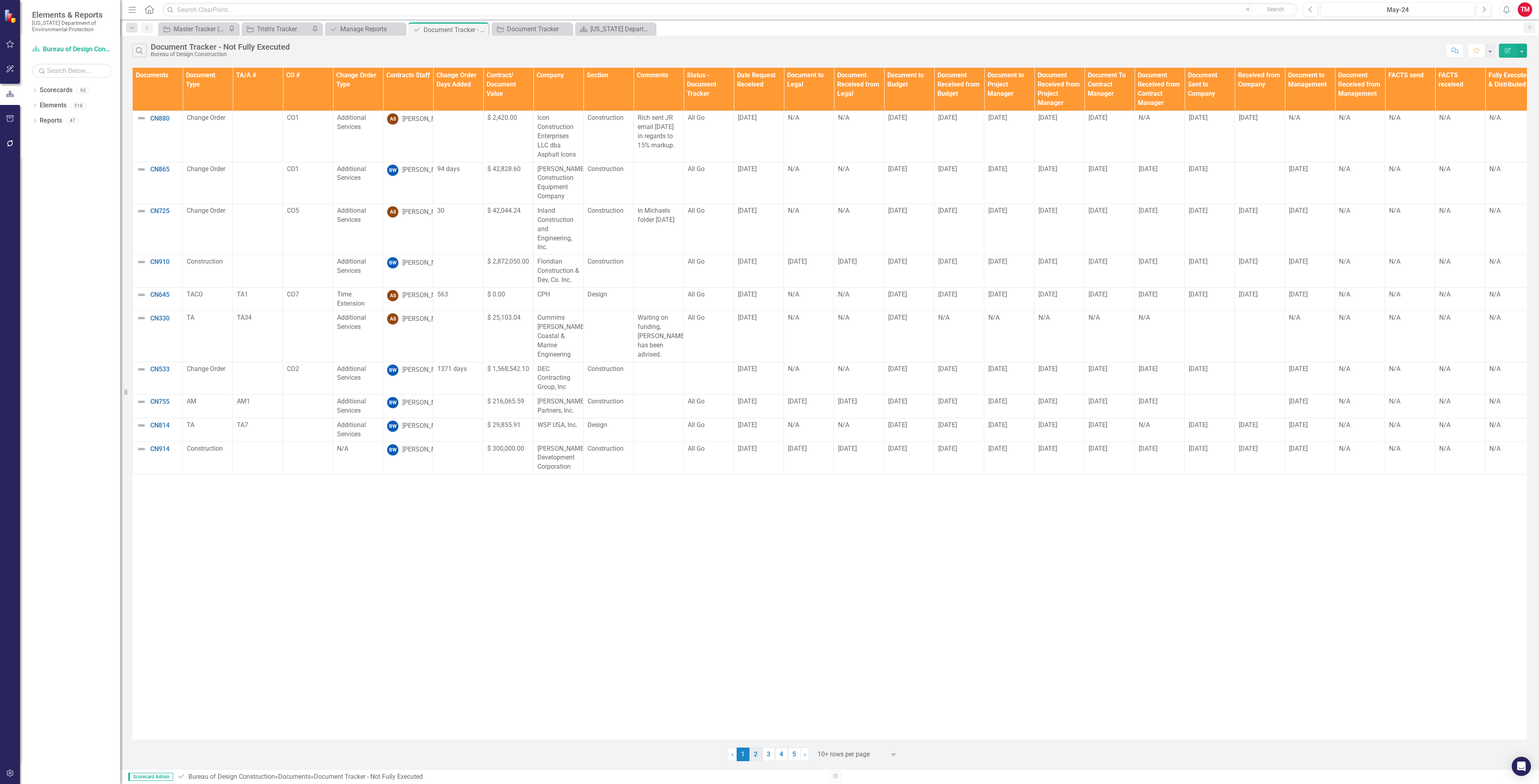
click at [752, 756] on link "2" at bounding box center [755, 754] width 13 height 14
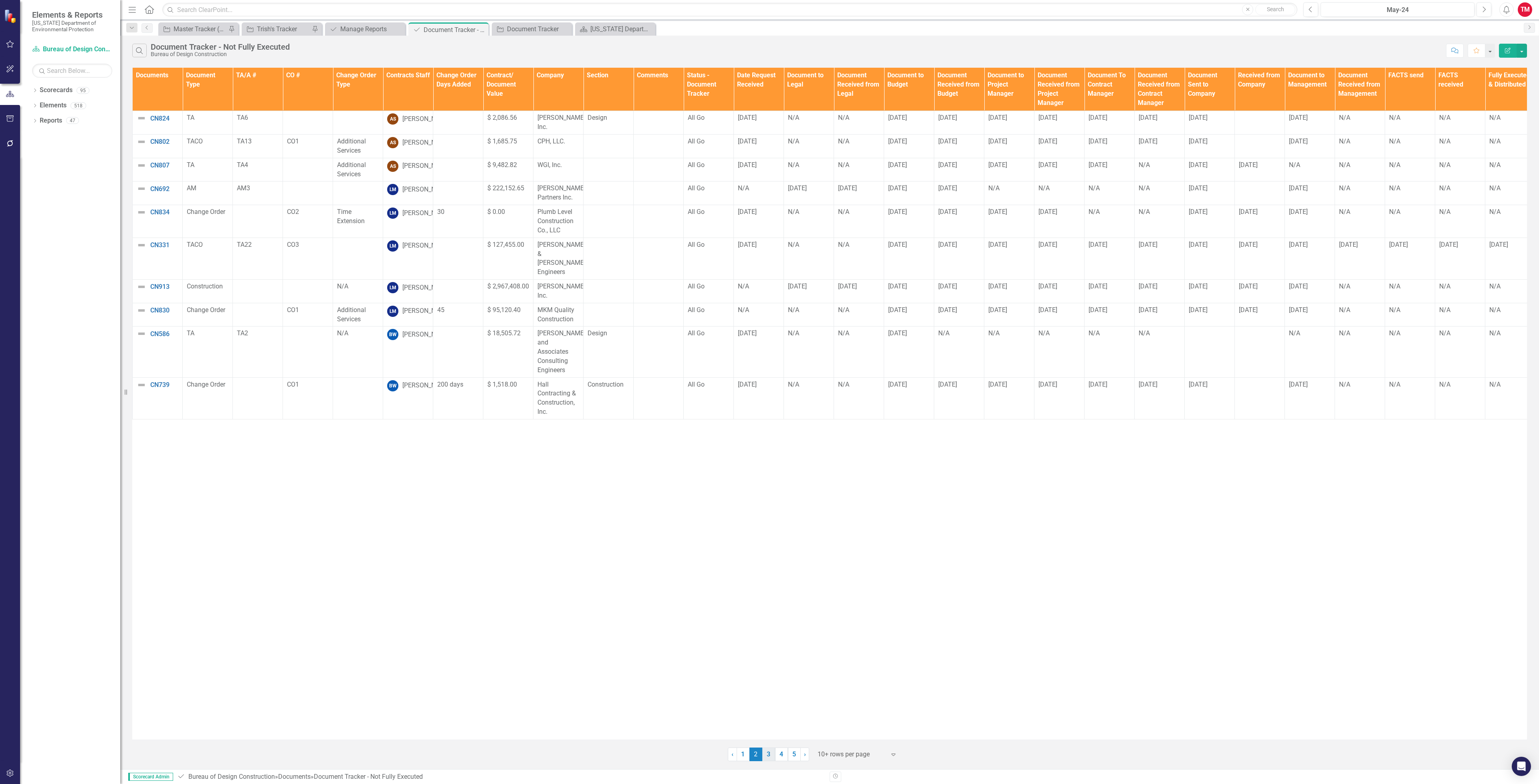
click at [768, 757] on link "3" at bounding box center [768, 754] width 13 height 14
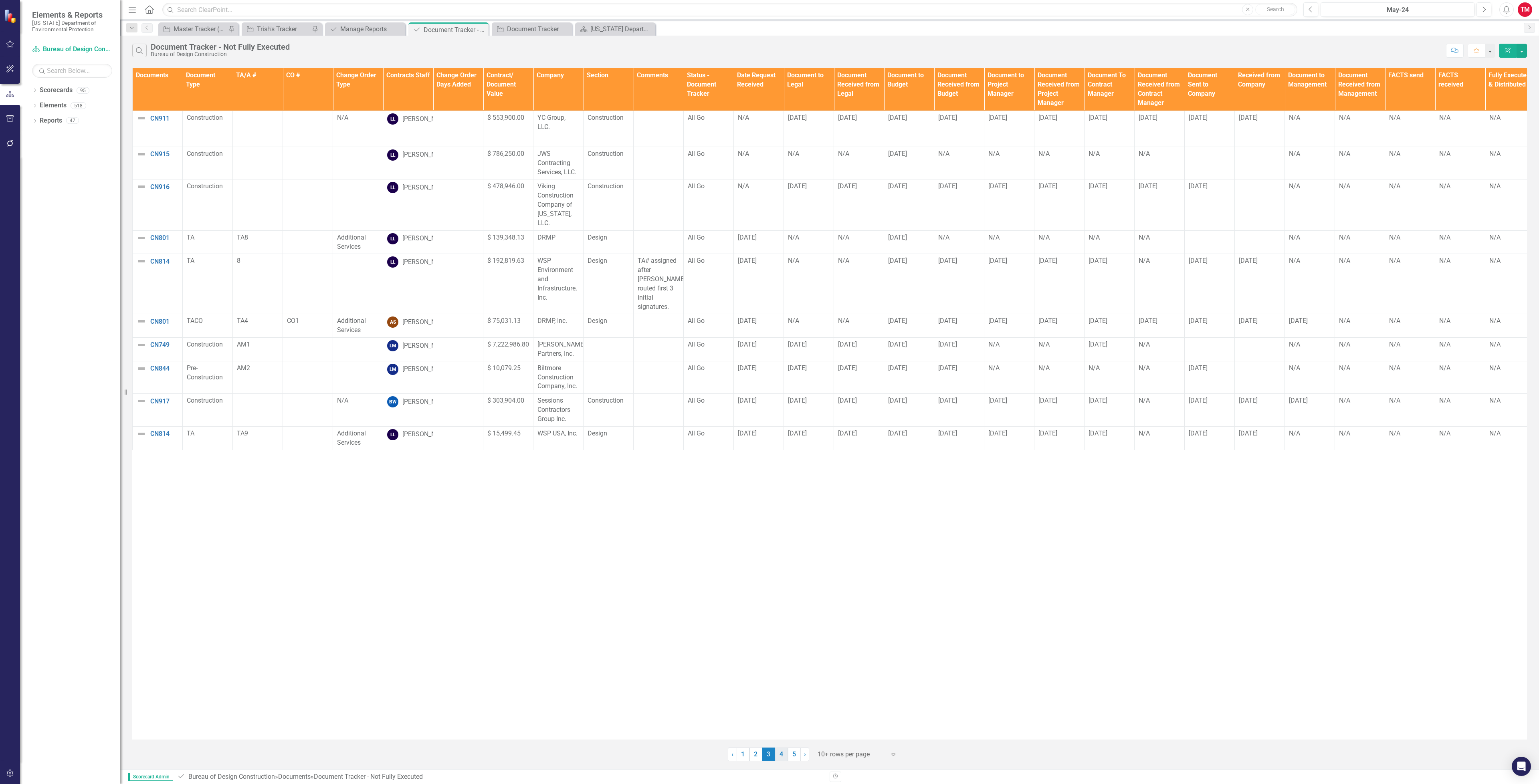
click at [780, 757] on link "4" at bounding box center [781, 754] width 13 height 14
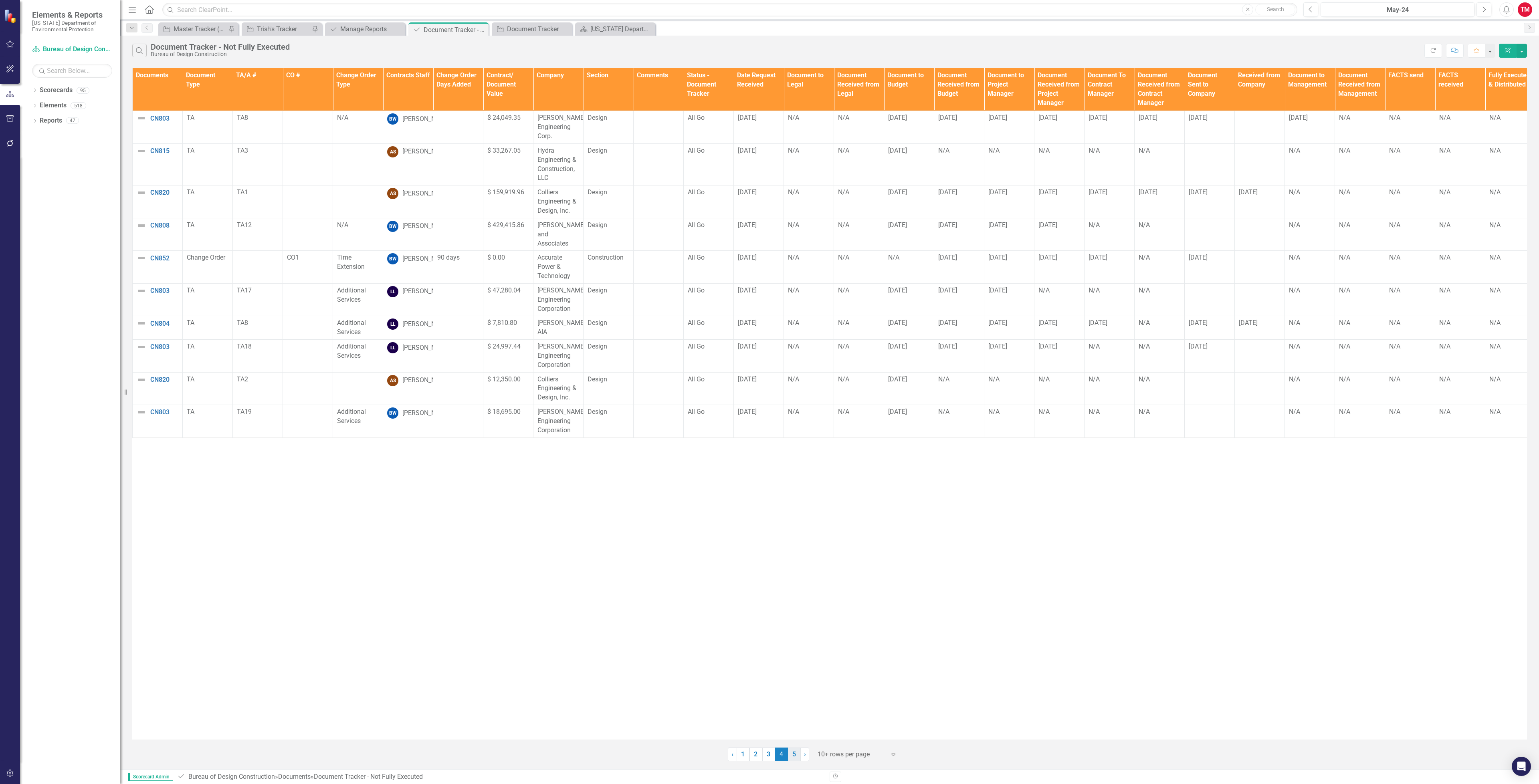
click at [793, 758] on link "5" at bounding box center [794, 754] width 13 height 14
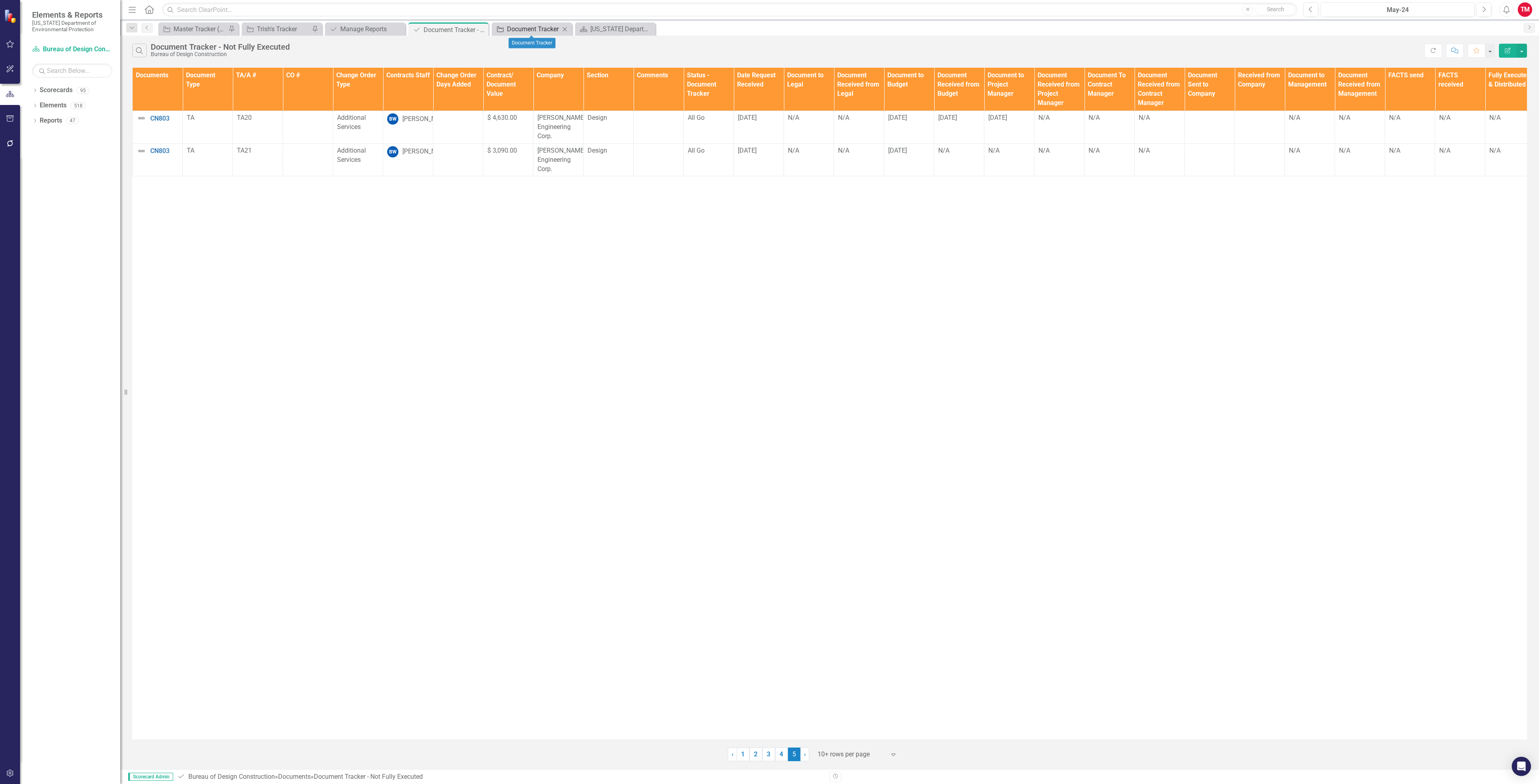
click at [528, 31] on div "Document Tracker" at bounding box center [534, 29] width 53 height 10
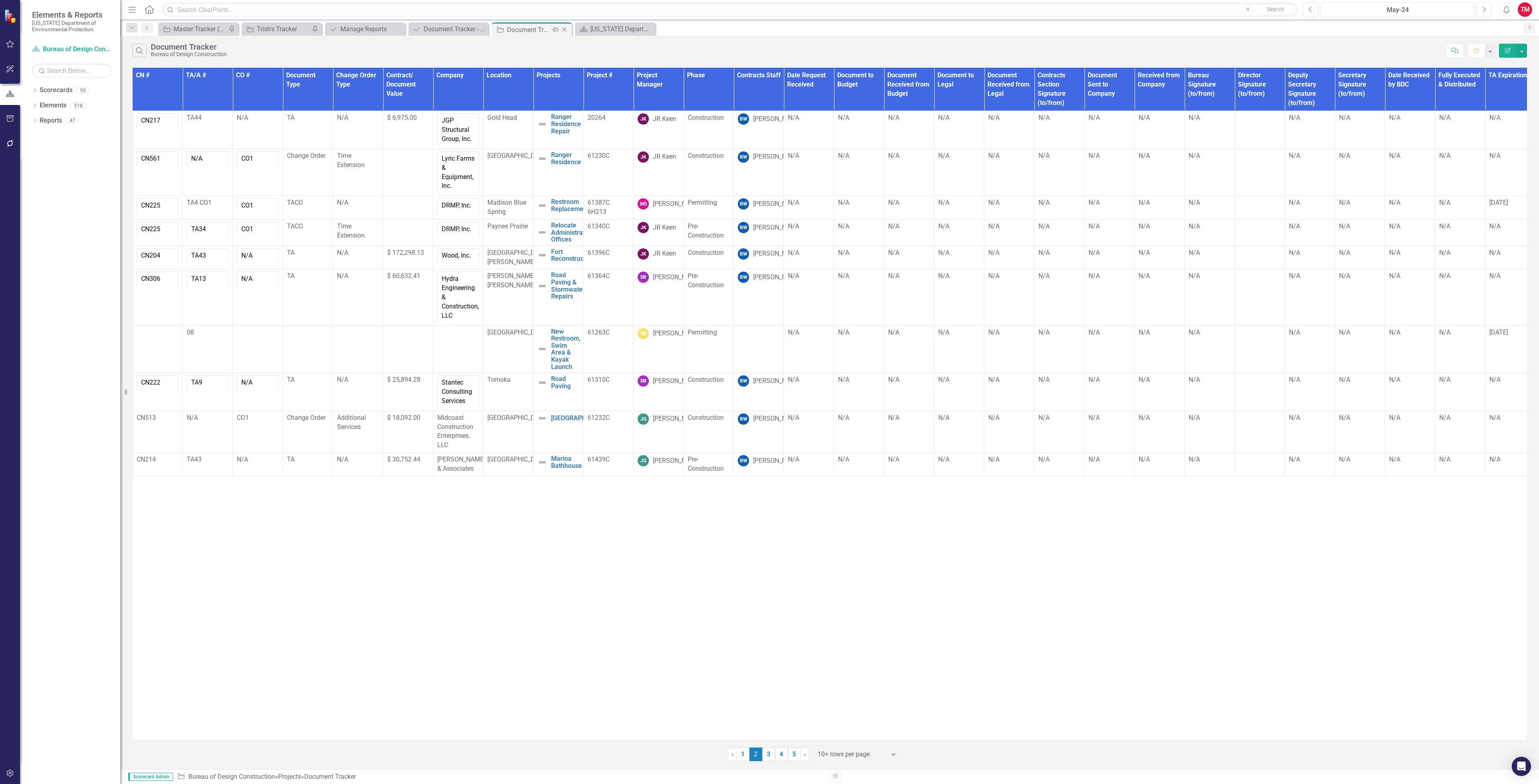
click at [564, 32] on icon "Close" at bounding box center [564, 29] width 8 height 7
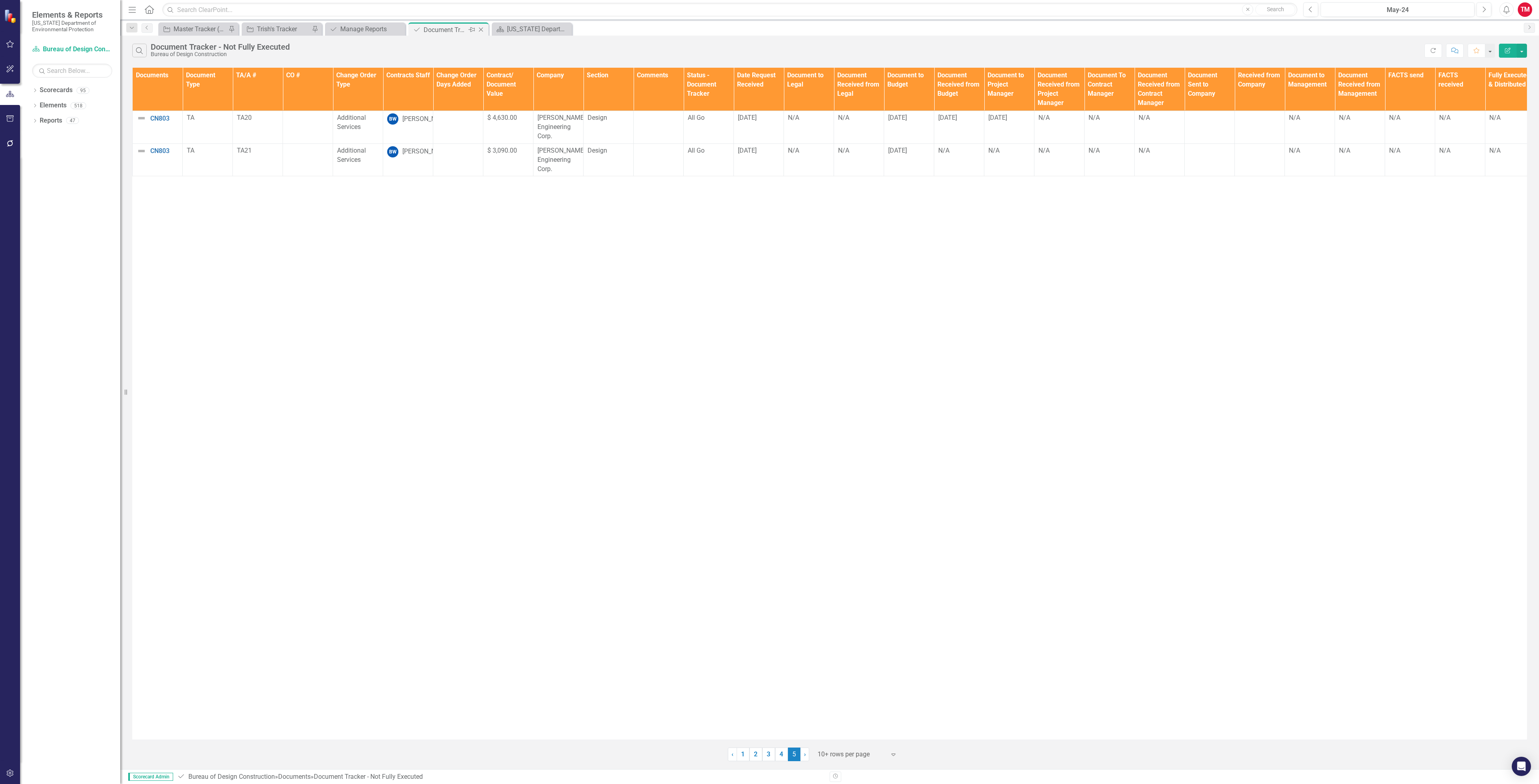
click at [479, 29] on icon "Close" at bounding box center [480, 29] width 8 height 7
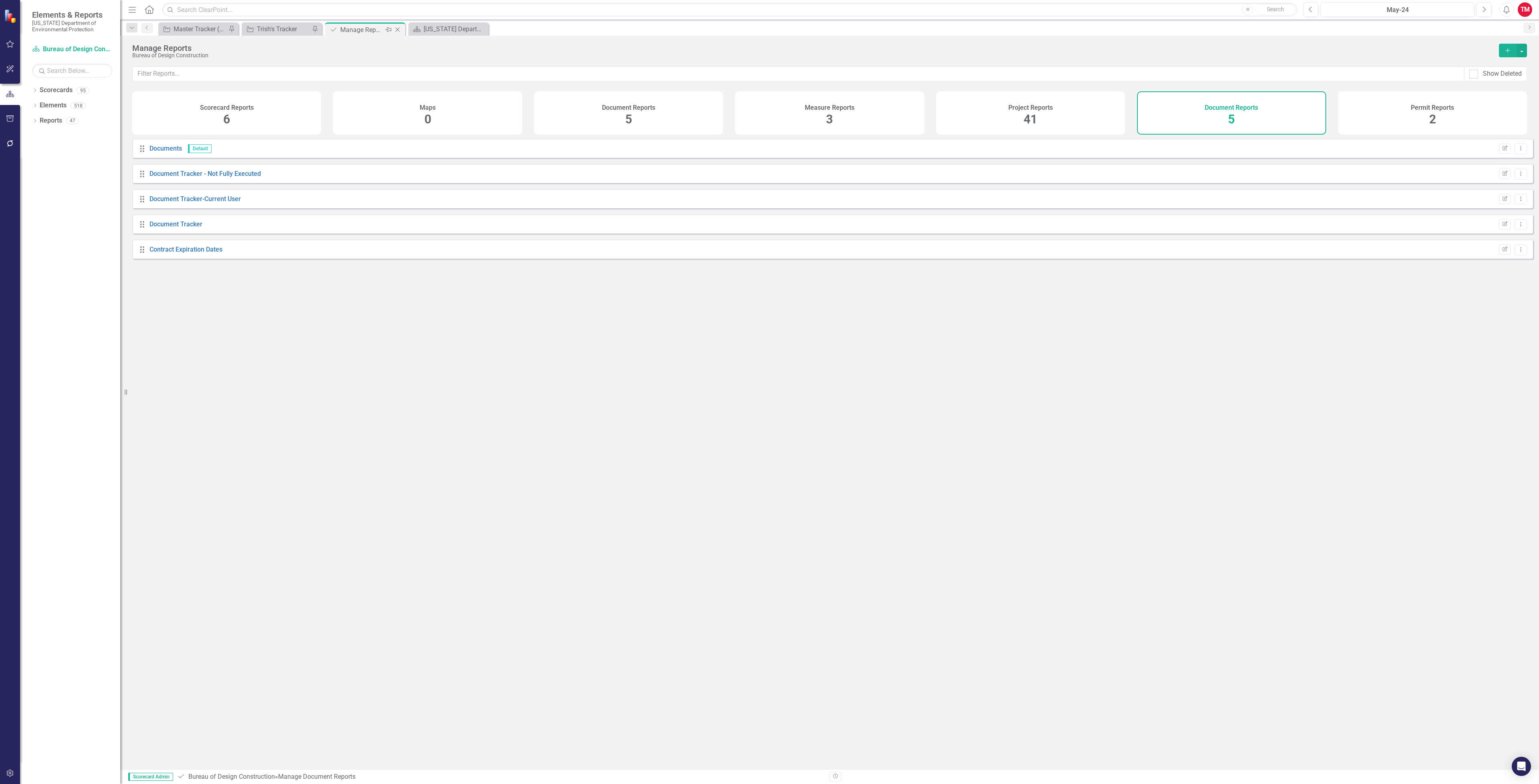
click at [383, 30] on div "Pin" at bounding box center [388, 30] width 10 height 10
click at [615, 118] on div "Document Reports 5" at bounding box center [629, 113] width 189 height 43
click at [171, 152] on link "Document Tracker" at bounding box center [176, 148] width 53 height 8
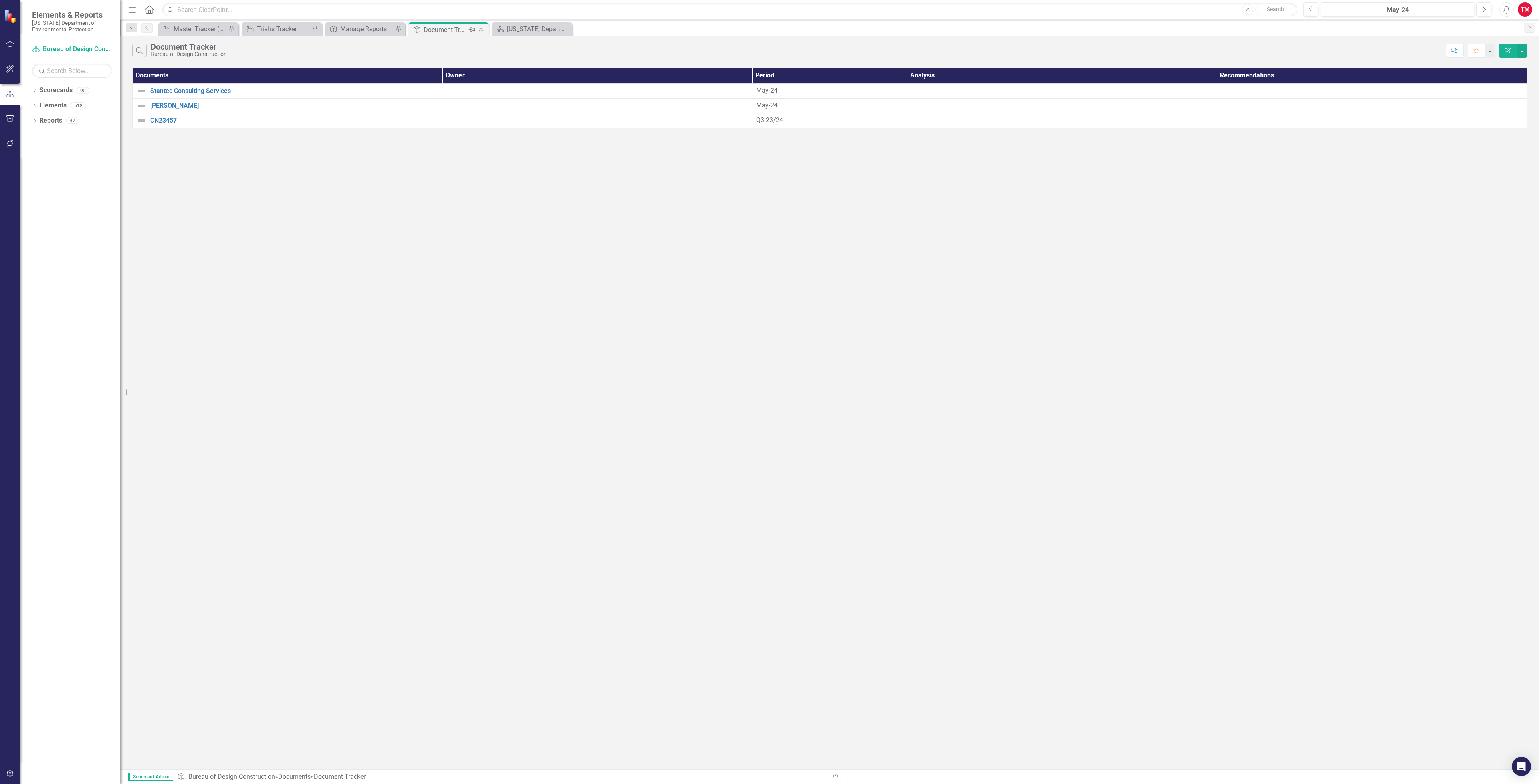
click at [482, 30] on icon "Close" at bounding box center [480, 29] width 8 height 7
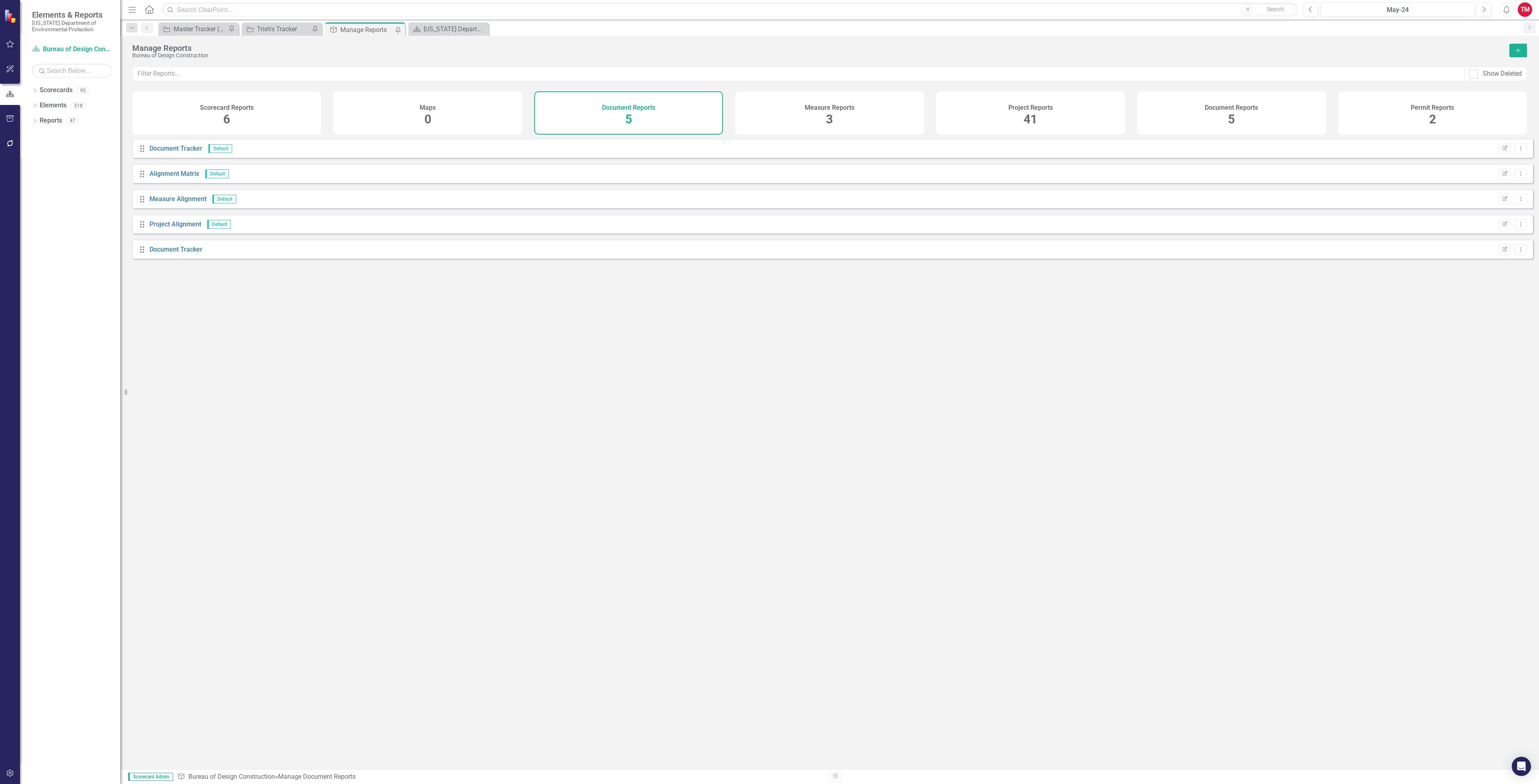
click at [1219, 111] on h4 "Document Reports" at bounding box center [1231, 107] width 53 height 7
click at [1038, 116] on div "Project Reports 41" at bounding box center [1031, 113] width 189 height 43
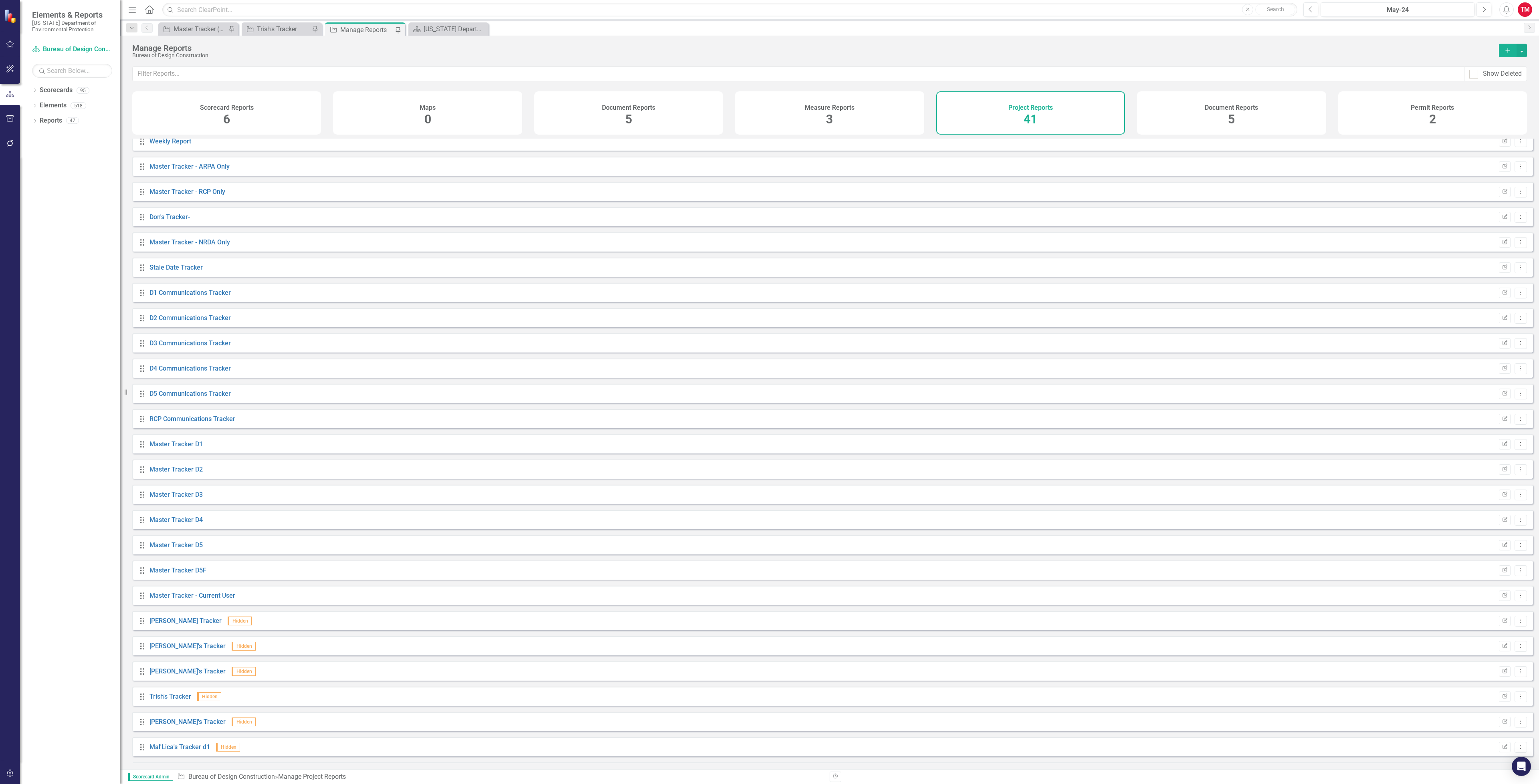
scroll to position [120, 0]
click at [163, 537] on link "Master Tracker D5" at bounding box center [176, 533] width 53 height 8
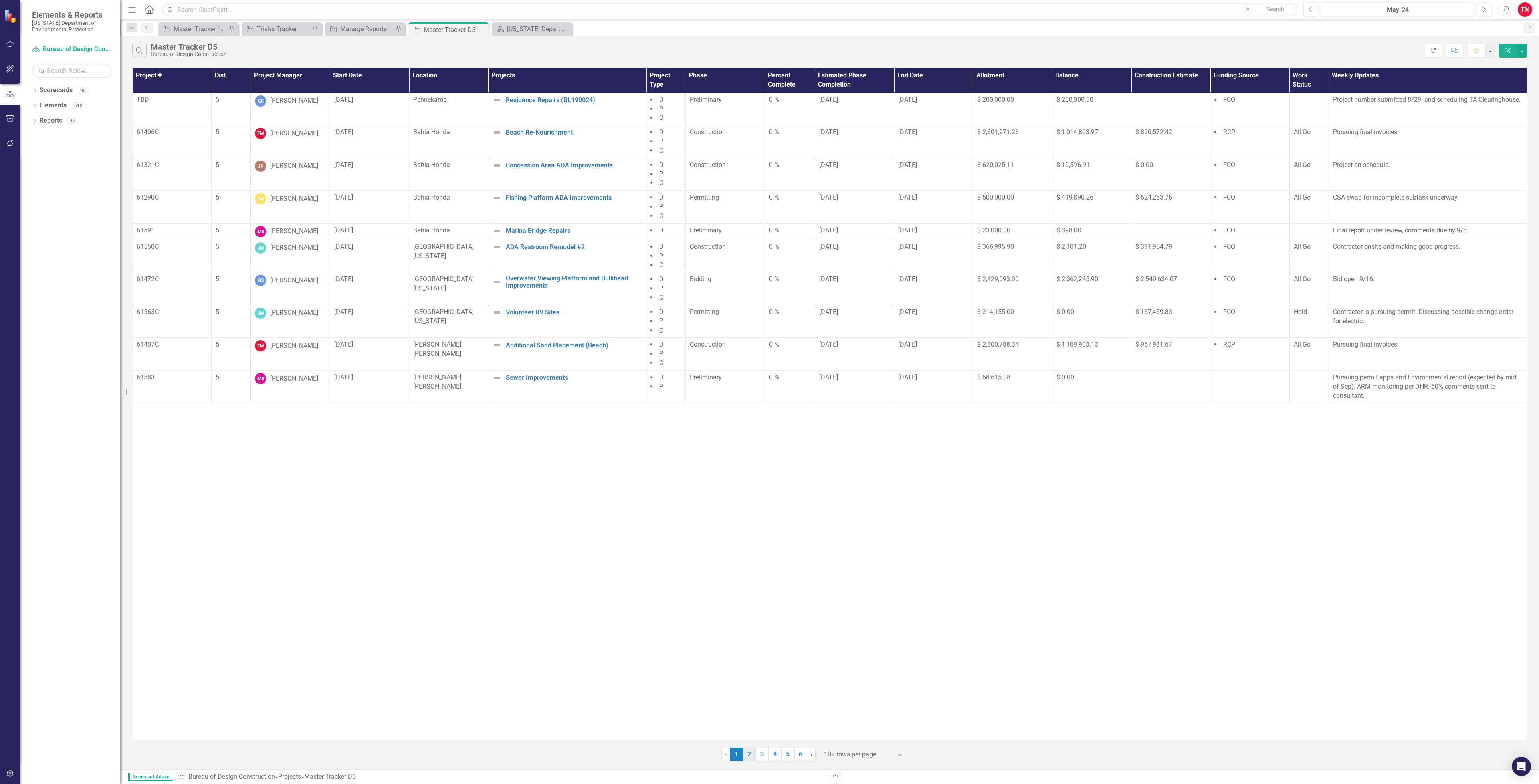
click at [748, 755] on link "2" at bounding box center [749, 754] width 13 height 14
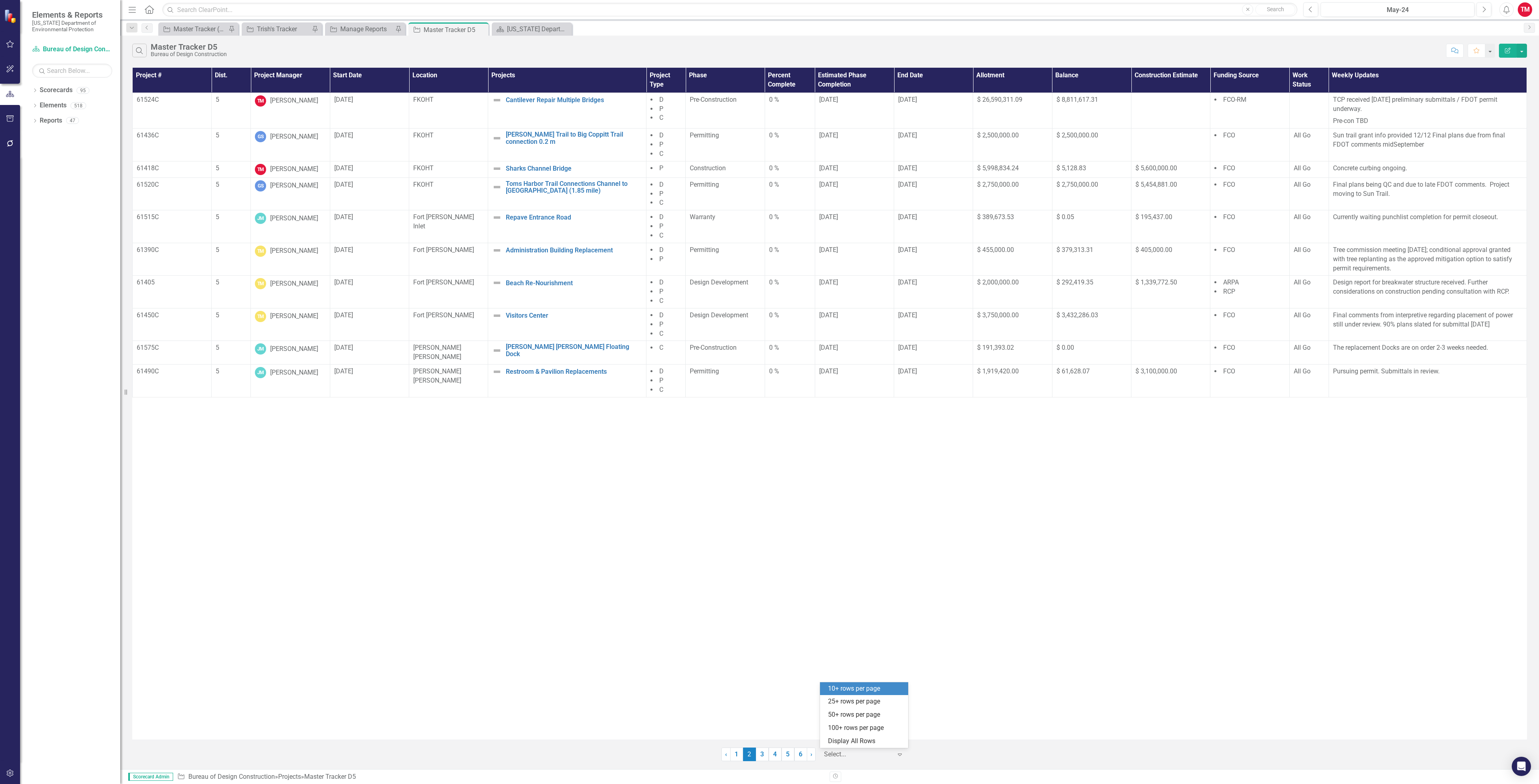
click at [900, 756] on icon "Expand" at bounding box center [899, 754] width 8 height 7
click at [886, 744] on div "Display All Rows" at bounding box center [866, 741] width 75 height 9
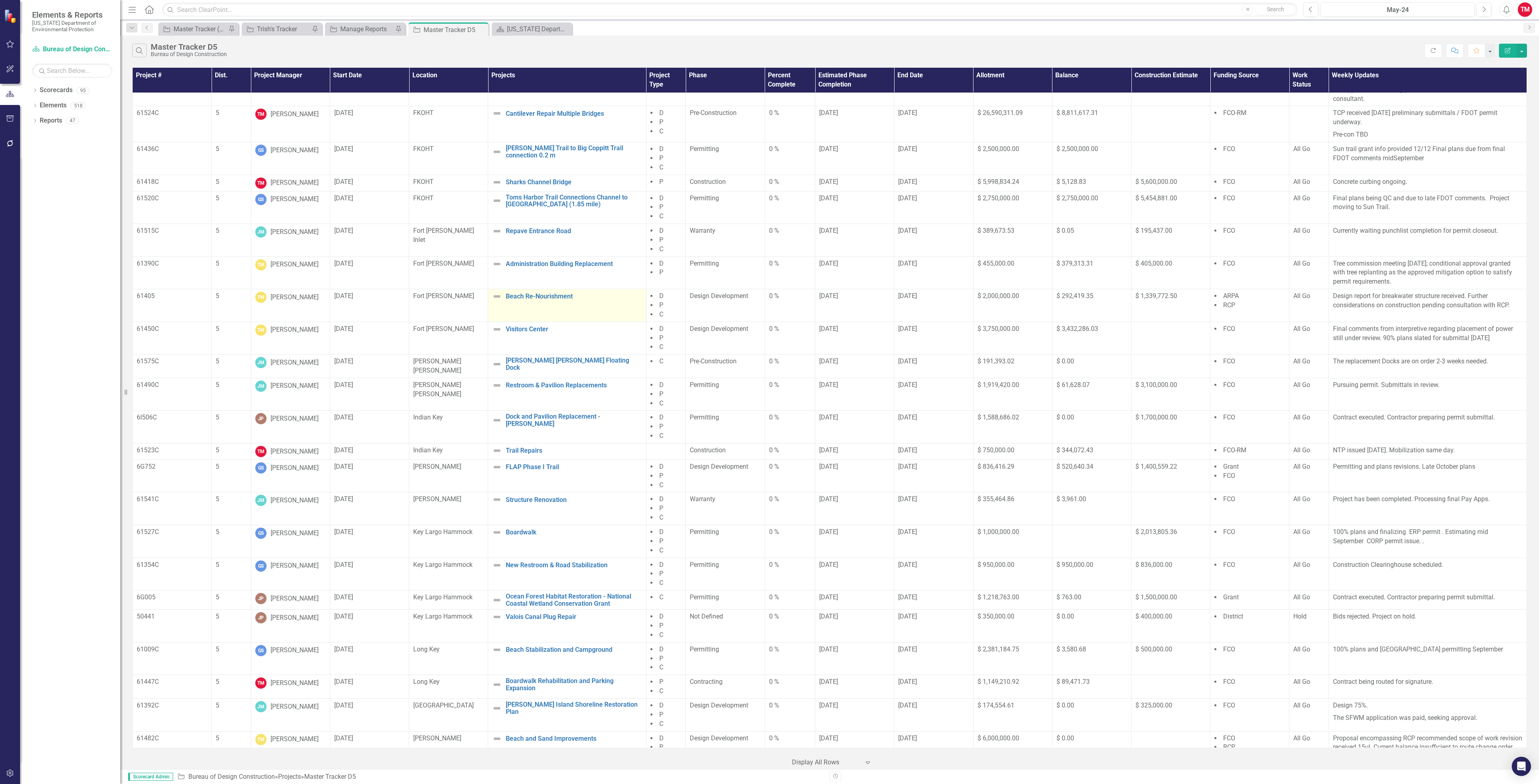
scroll to position [295, 0]
click at [273, 23] on div "Project Trish's Tracker Pin" at bounding box center [282, 29] width 80 height 13
click at [282, 31] on div "Trish's Tracker" at bounding box center [283, 29] width 53 height 10
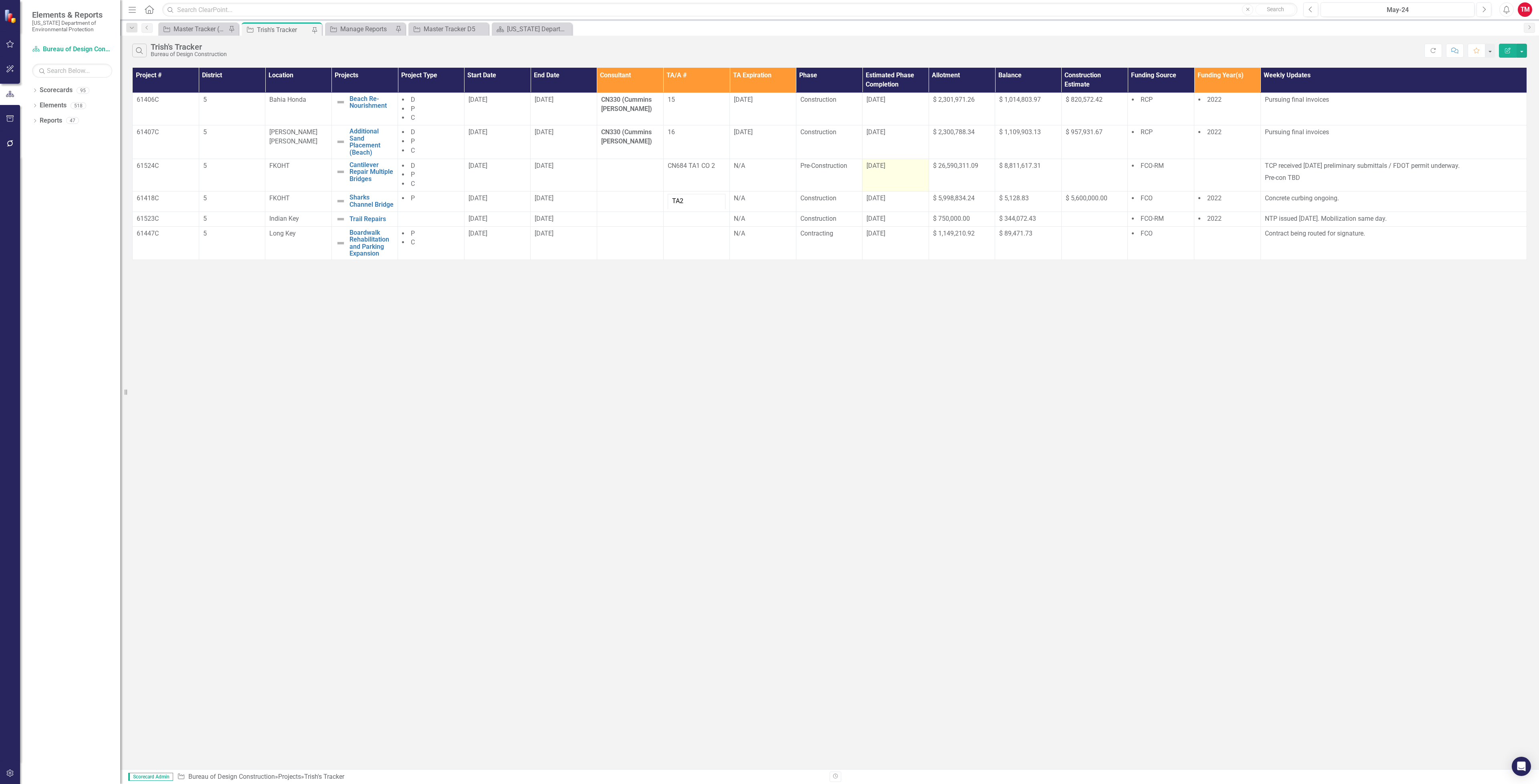
click at [878, 177] on td "[DATE]" at bounding box center [896, 175] width 66 height 33
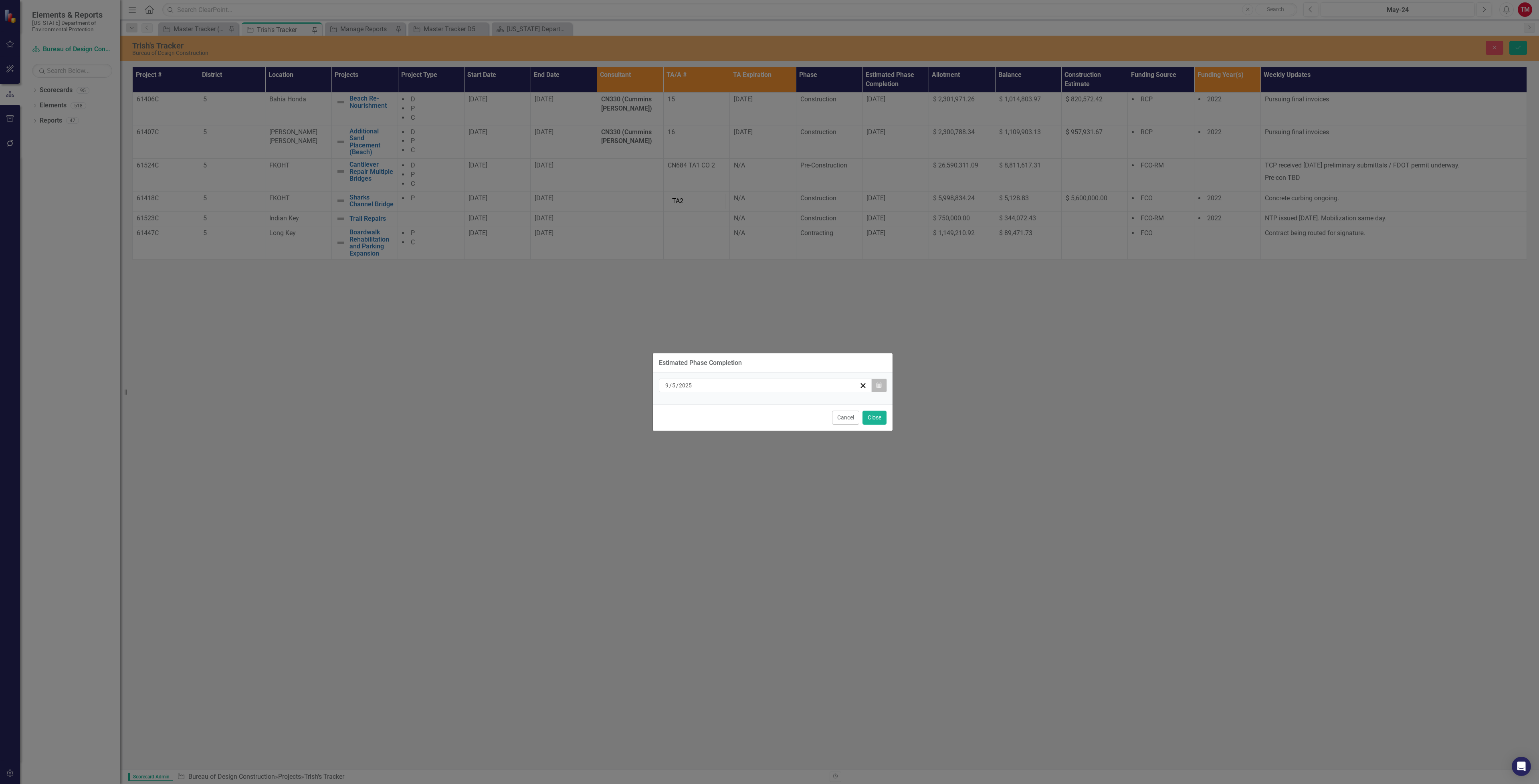
click at [878, 386] on icon "button" at bounding box center [879, 385] width 5 height 5
click at [804, 446] on abbr "12" at bounding box center [805, 447] width 7 height 7
click at [869, 412] on button "Close" at bounding box center [875, 417] width 24 height 14
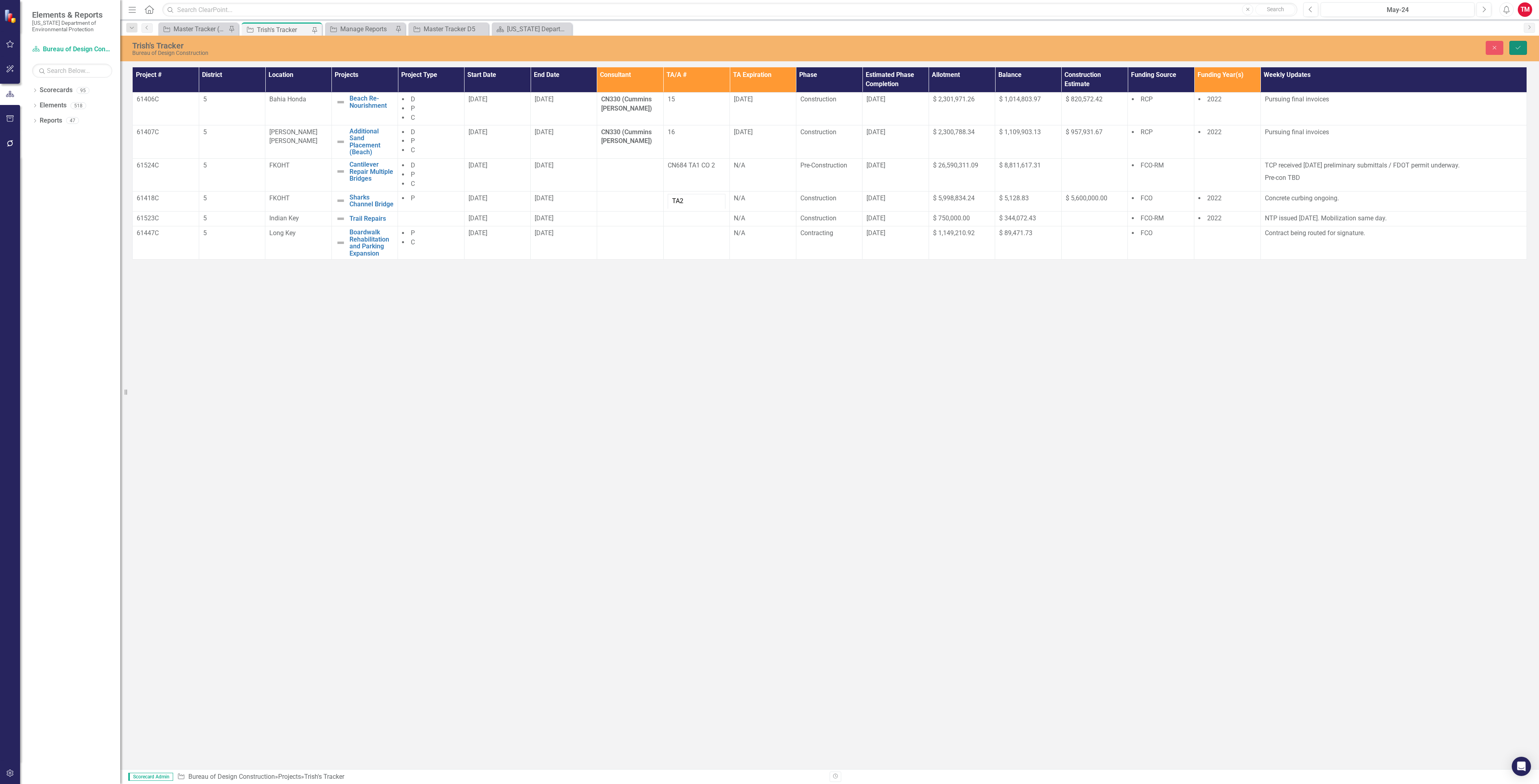
click at [1516, 52] on button "Save" at bounding box center [1518, 47] width 18 height 14
